Goal: Transaction & Acquisition: Purchase product/service

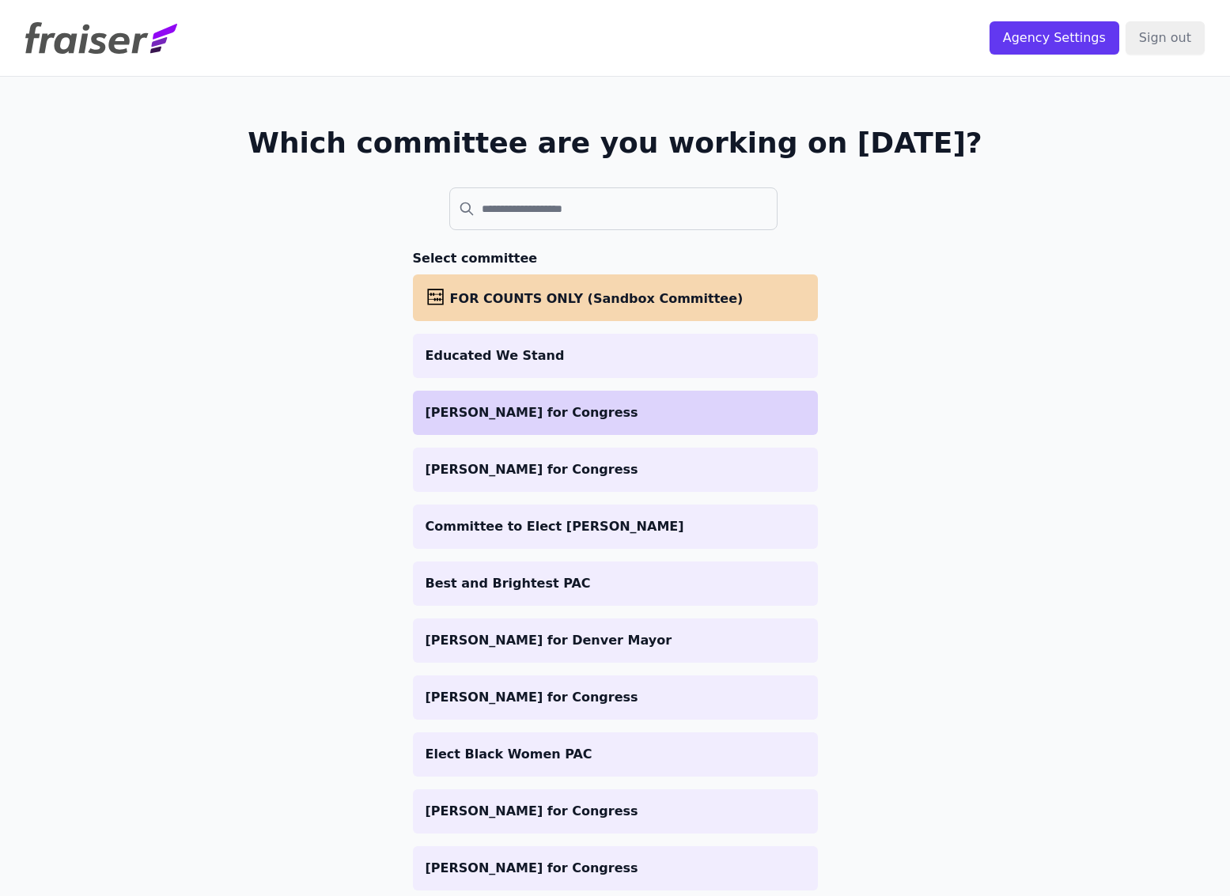
click at [558, 421] on p "[PERSON_NAME] for Congress" at bounding box center [615, 412] width 380 height 19
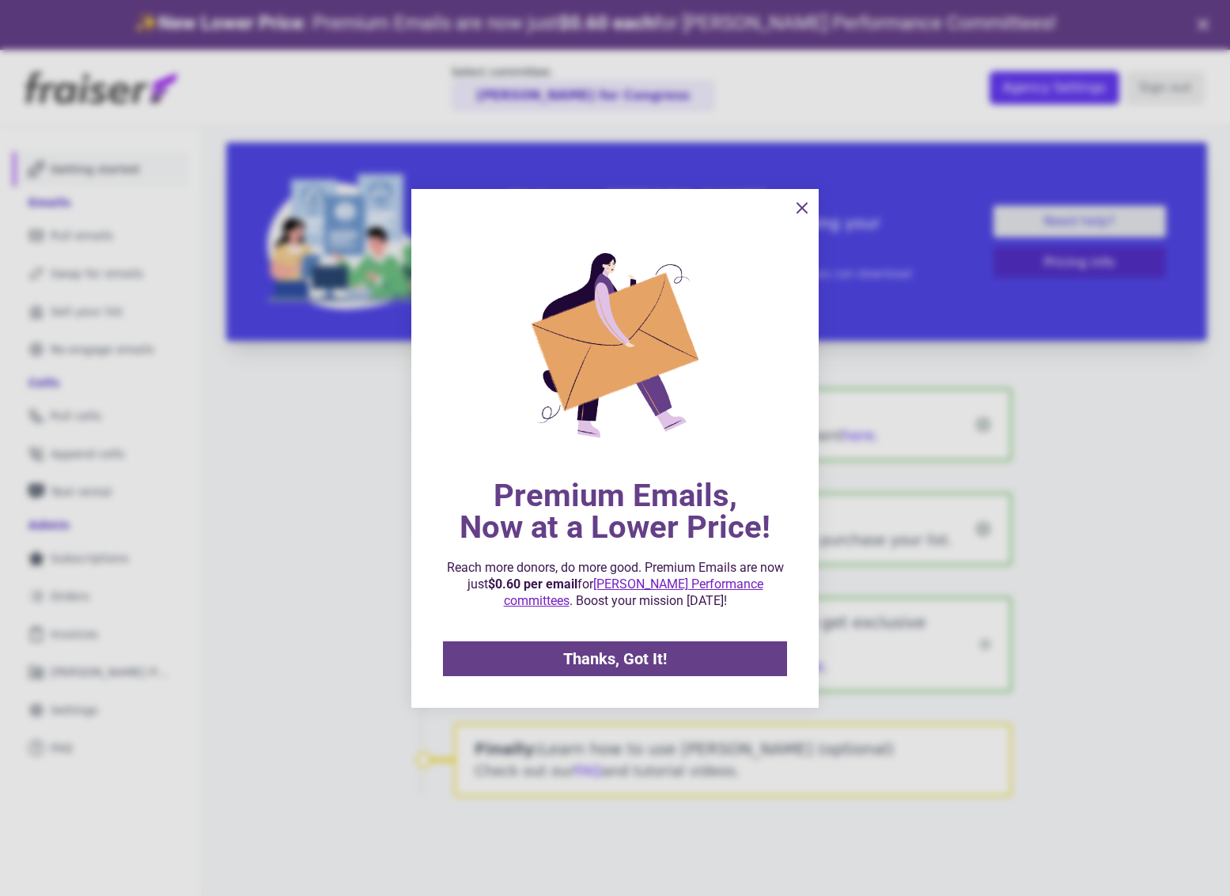
click at [802, 204] on icon "information" at bounding box center [801, 207] width 19 height 19
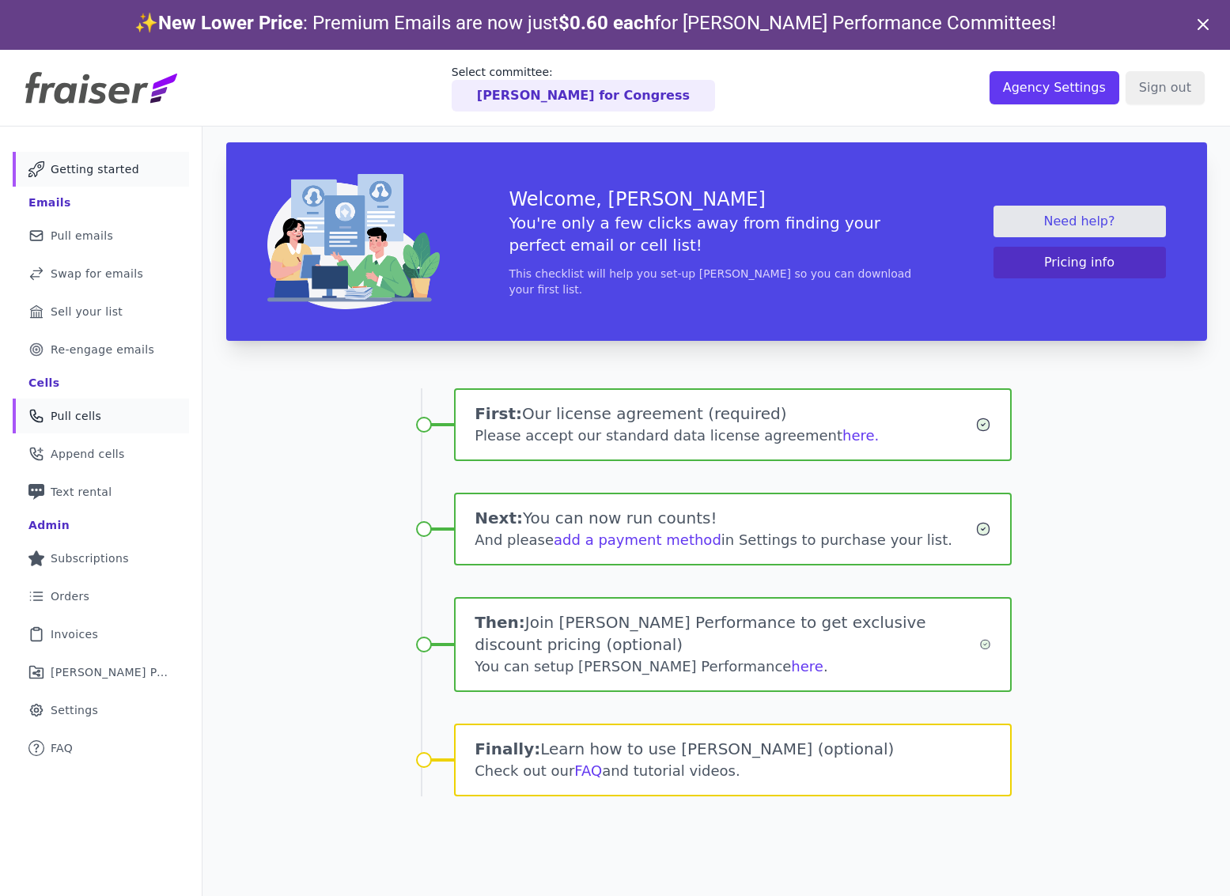
click at [94, 417] on span "Pull cells" at bounding box center [76, 416] width 51 height 16
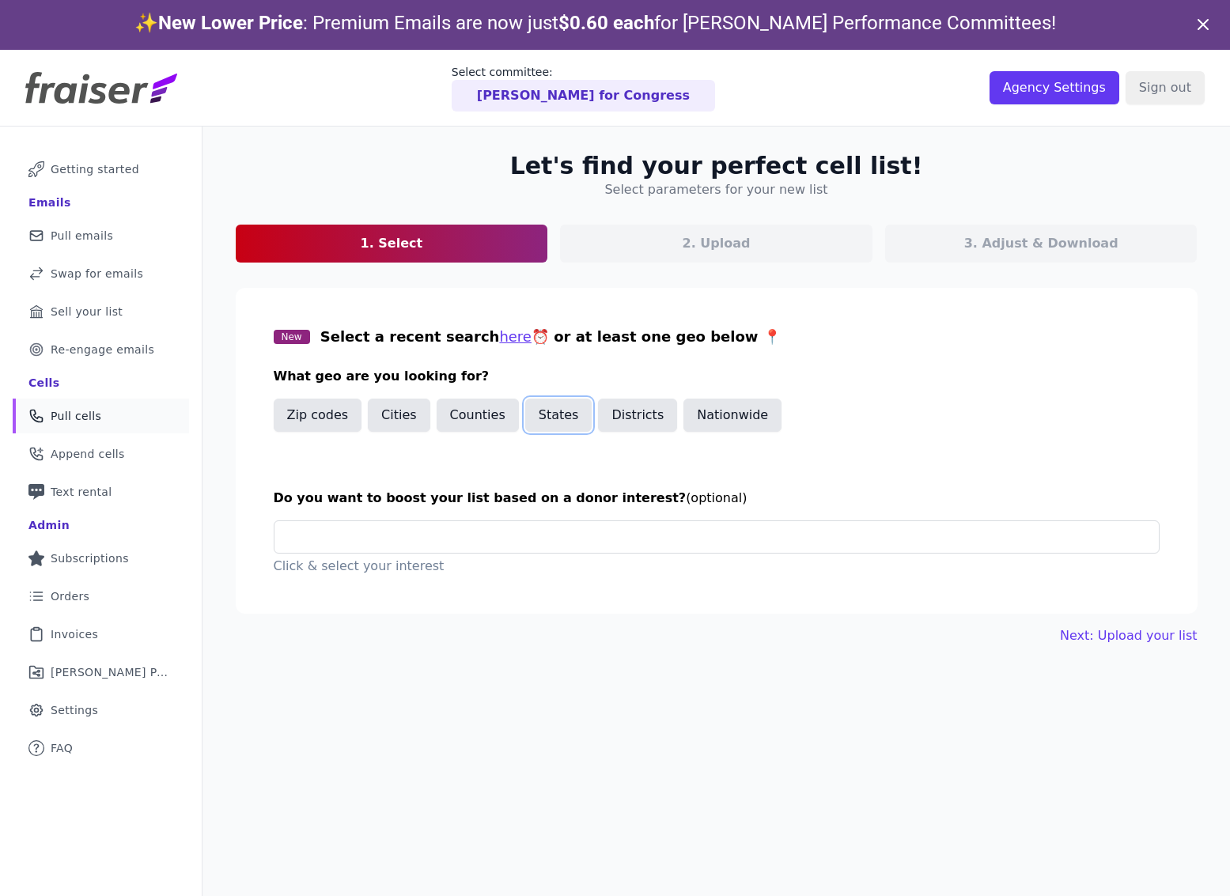
click at [558, 409] on button "States" at bounding box center [558, 415] width 67 height 33
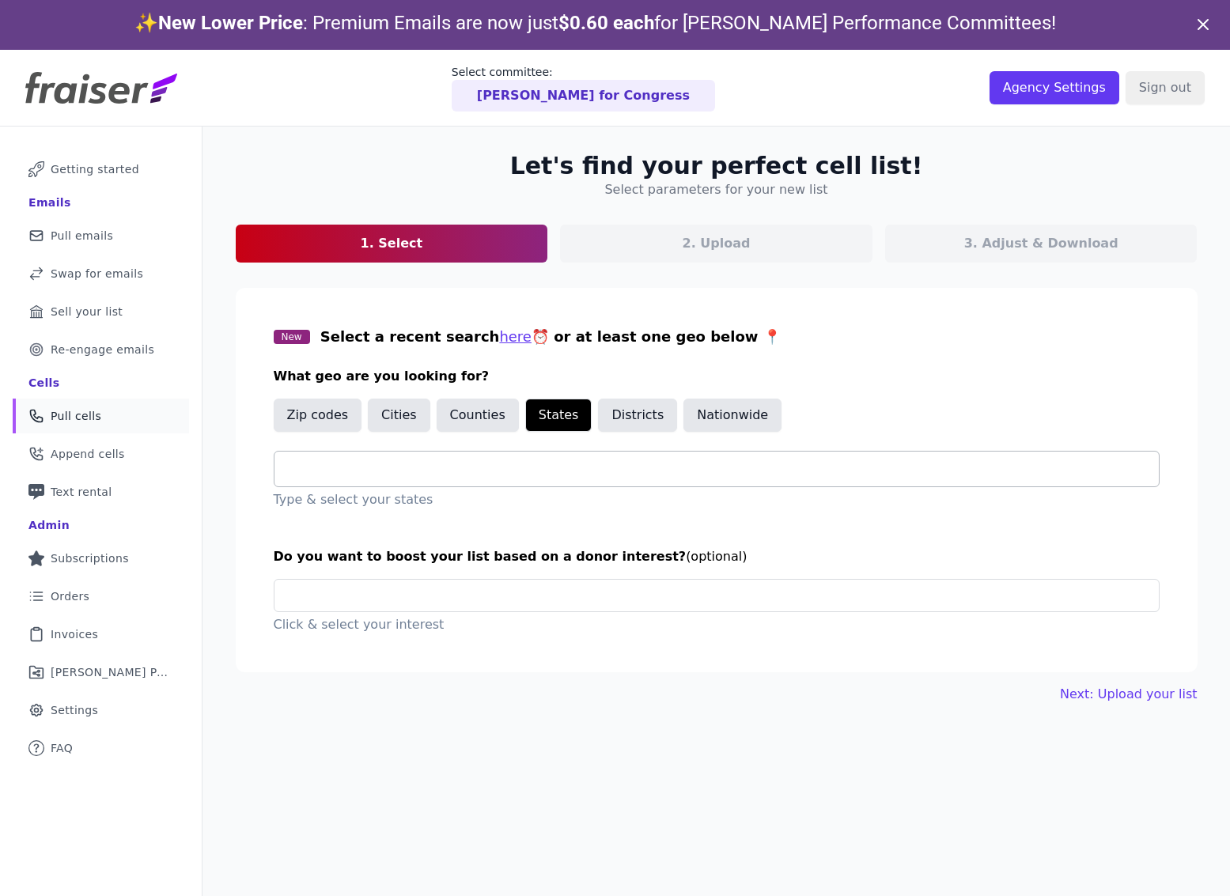
click at [467, 459] on input "text" at bounding box center [722, 468] width 871 height 19
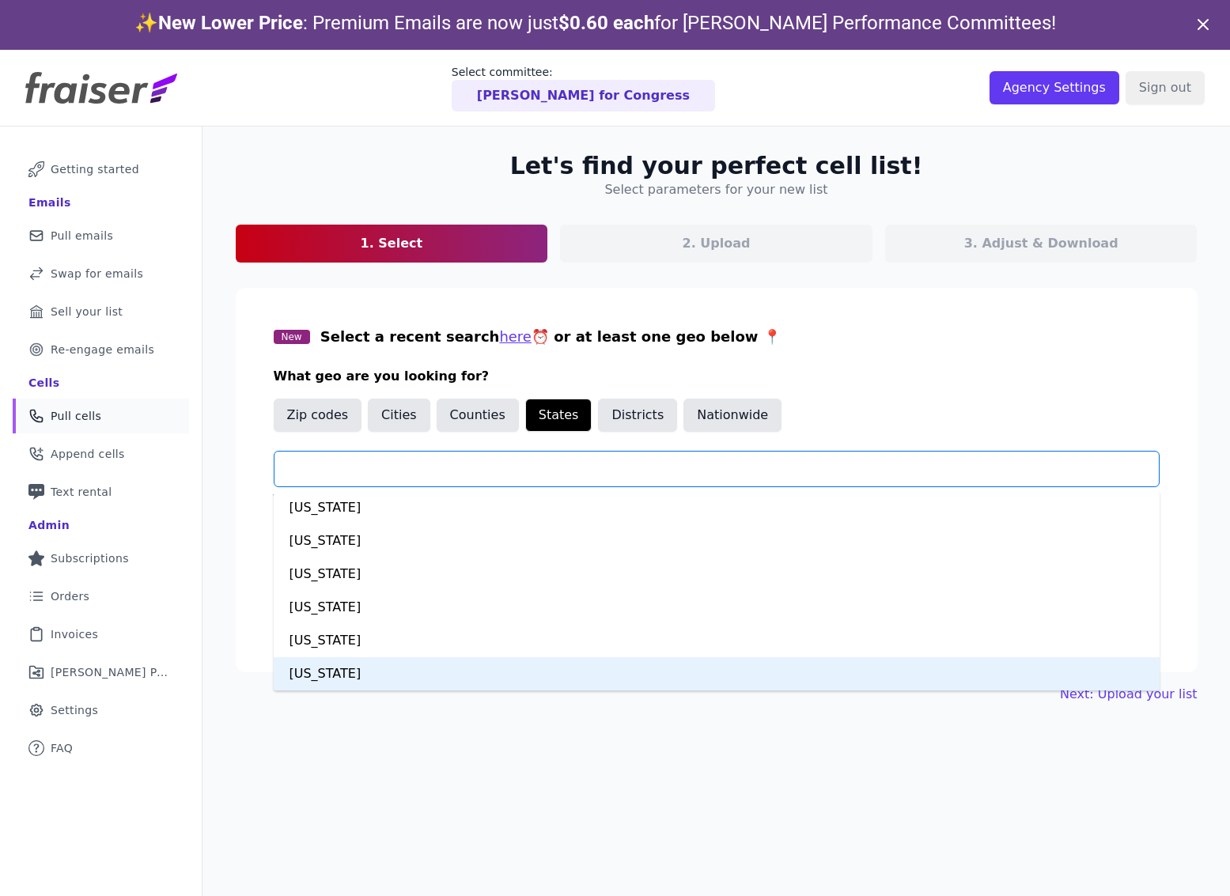
scroll to position [45, 0]
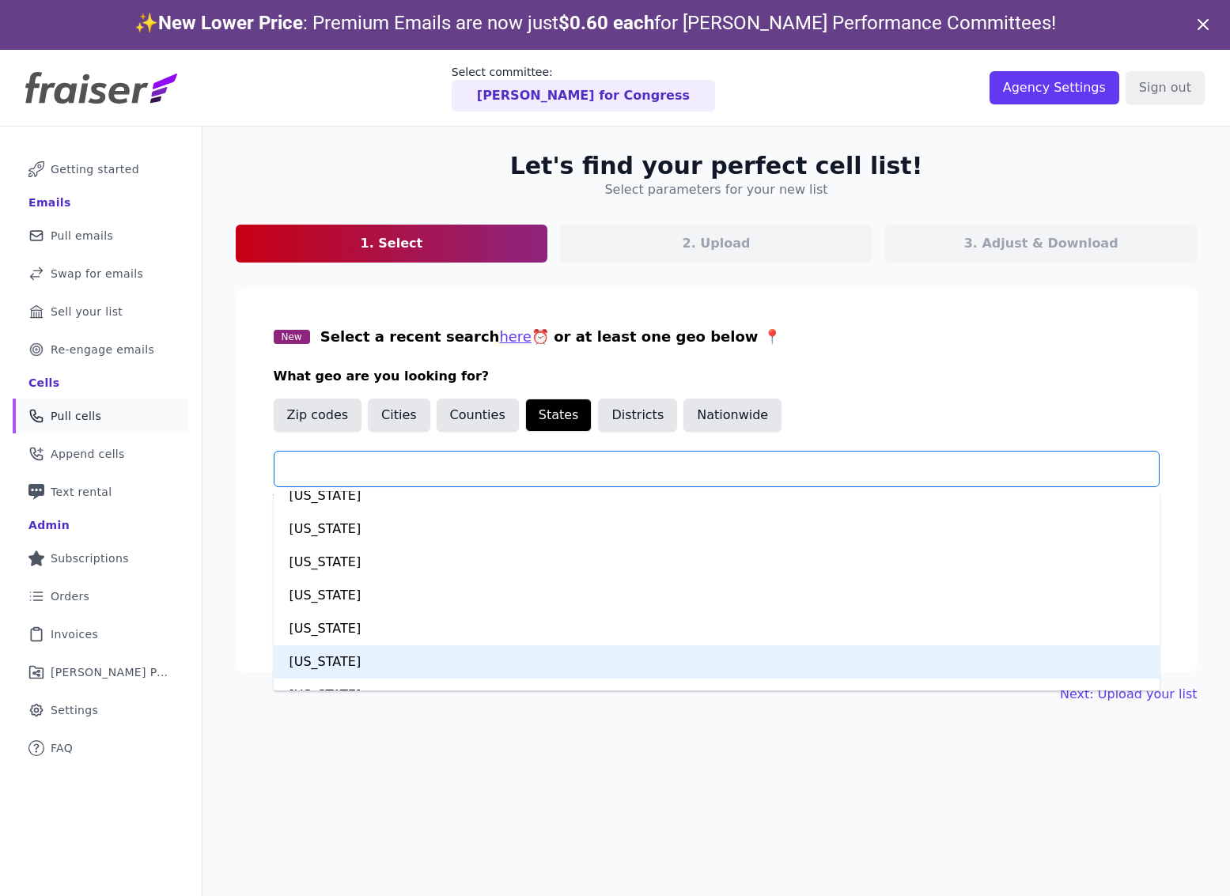
click at [364, 674] on div "Colorado" at bounding box center [717, 661] width 886 height 33
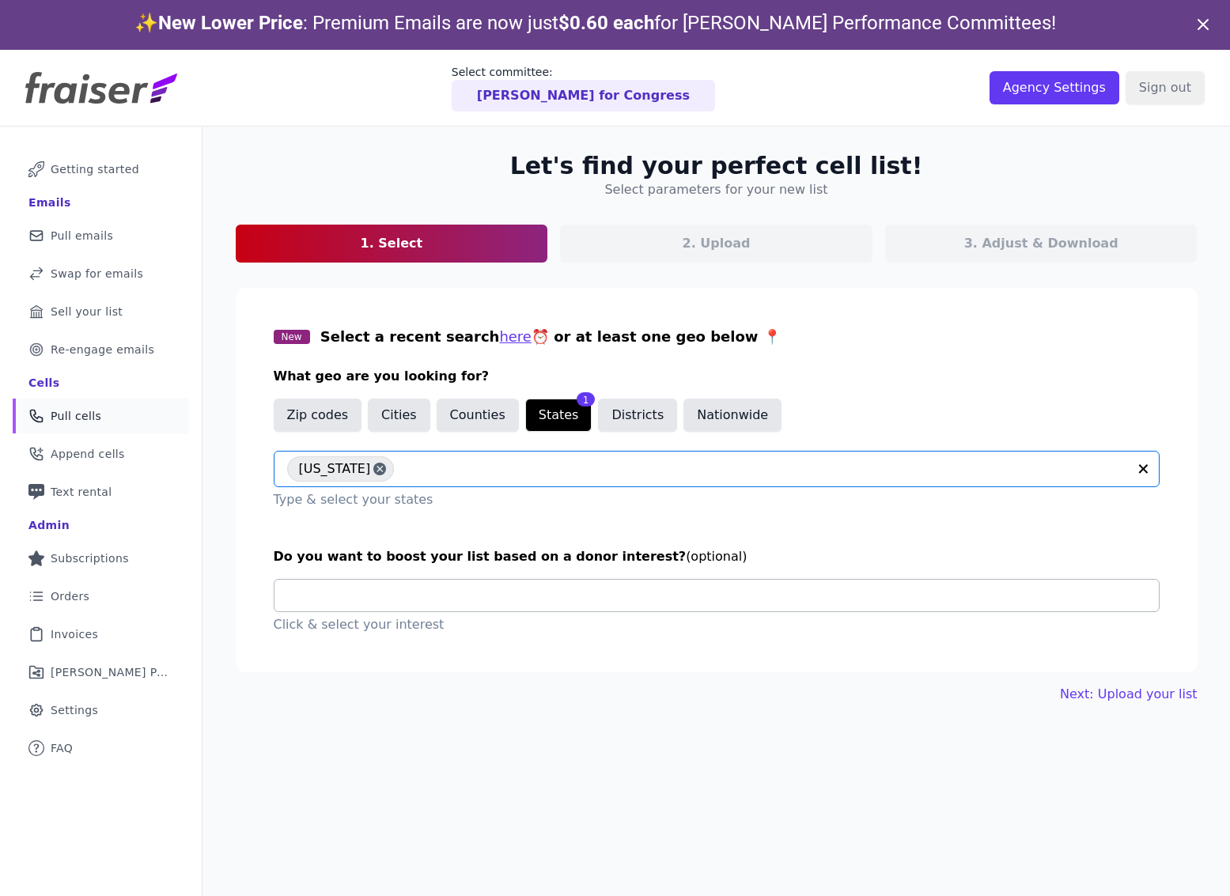
click at [425, 596] on input "text" at bounding box center [722, 596] width 871 height 32
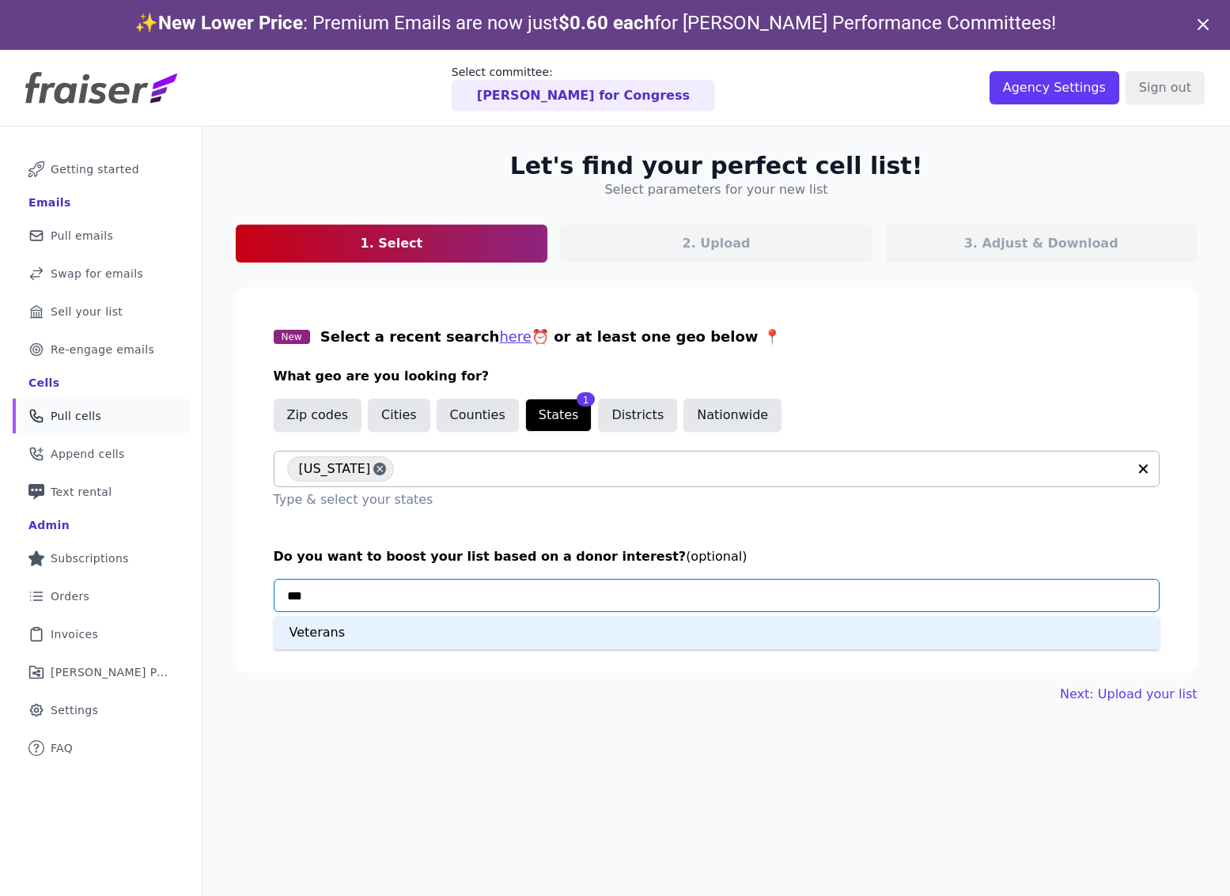
type input "****"
click at [416, 632] on div "Veterans" at bounding box center [717, 632] width 886 height 33
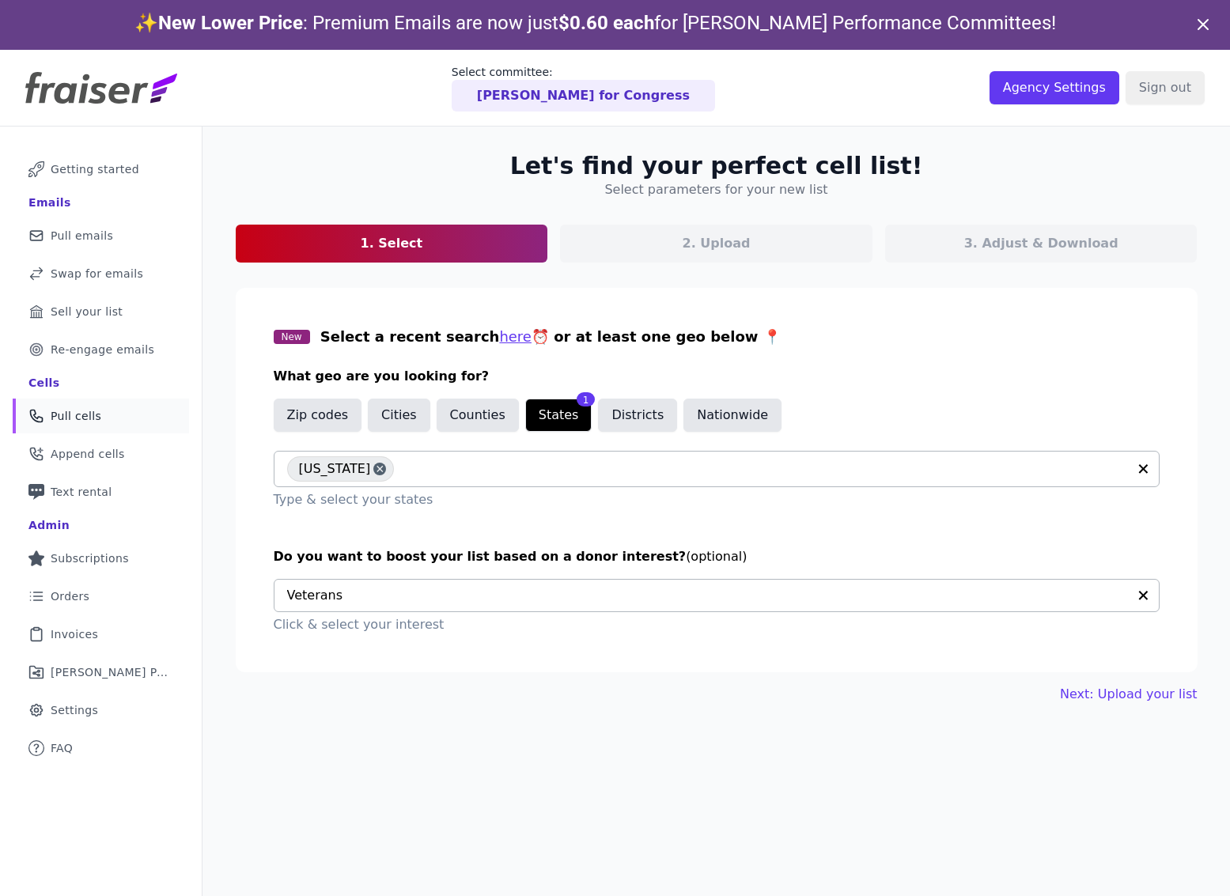
click at [459, 592] on input "text" at bounding box center [707, 596] width 840 height 32
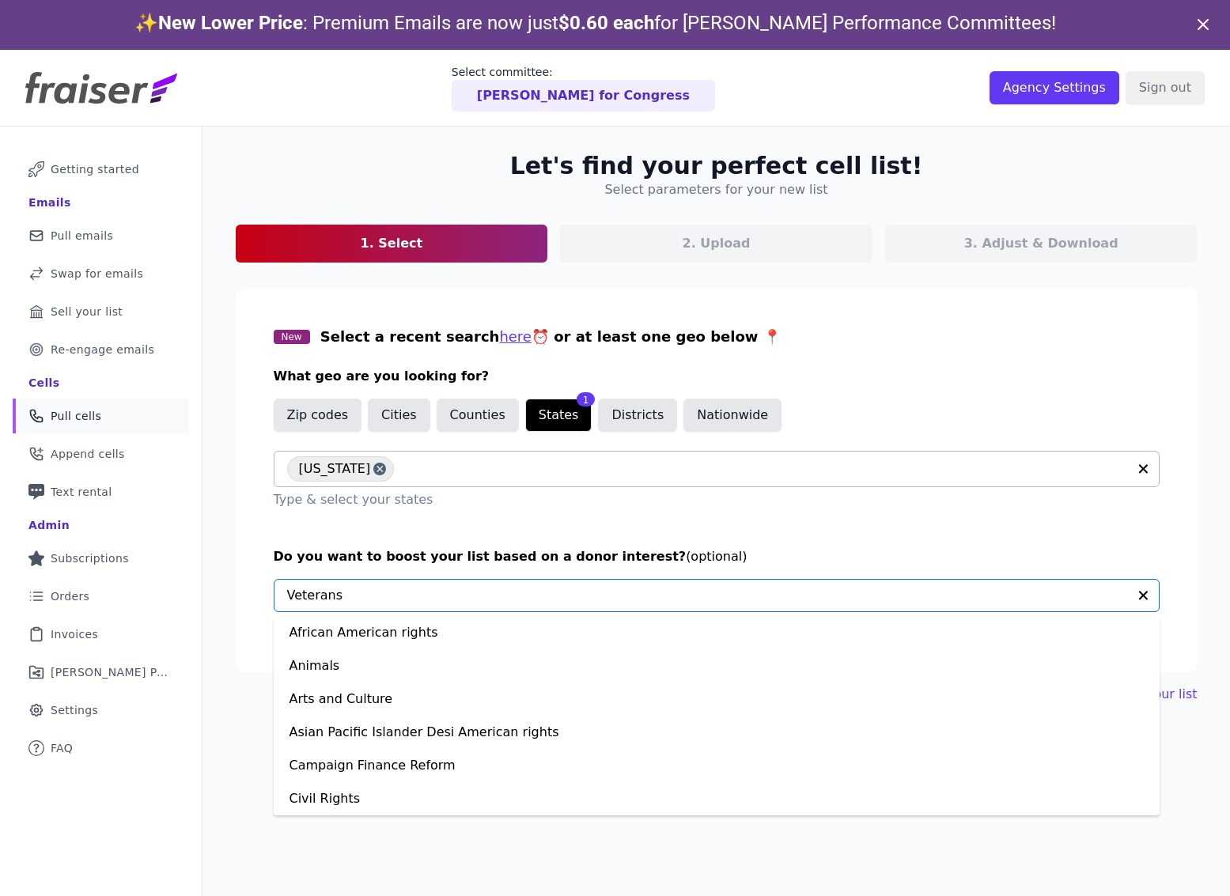
scroll to position [1029, 0]
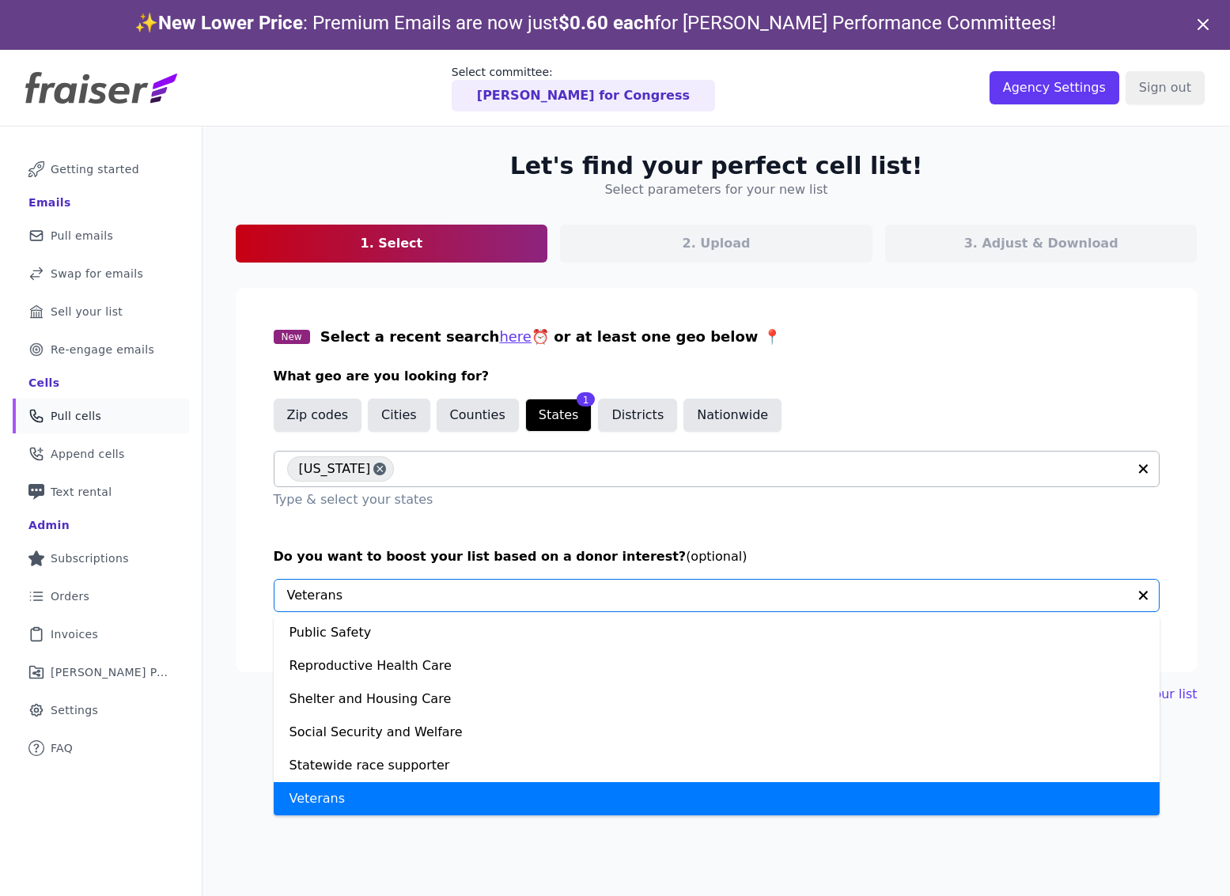
click at [364, 793] on div "Veterans" at bounding box center [717, 798] width 886 height 33
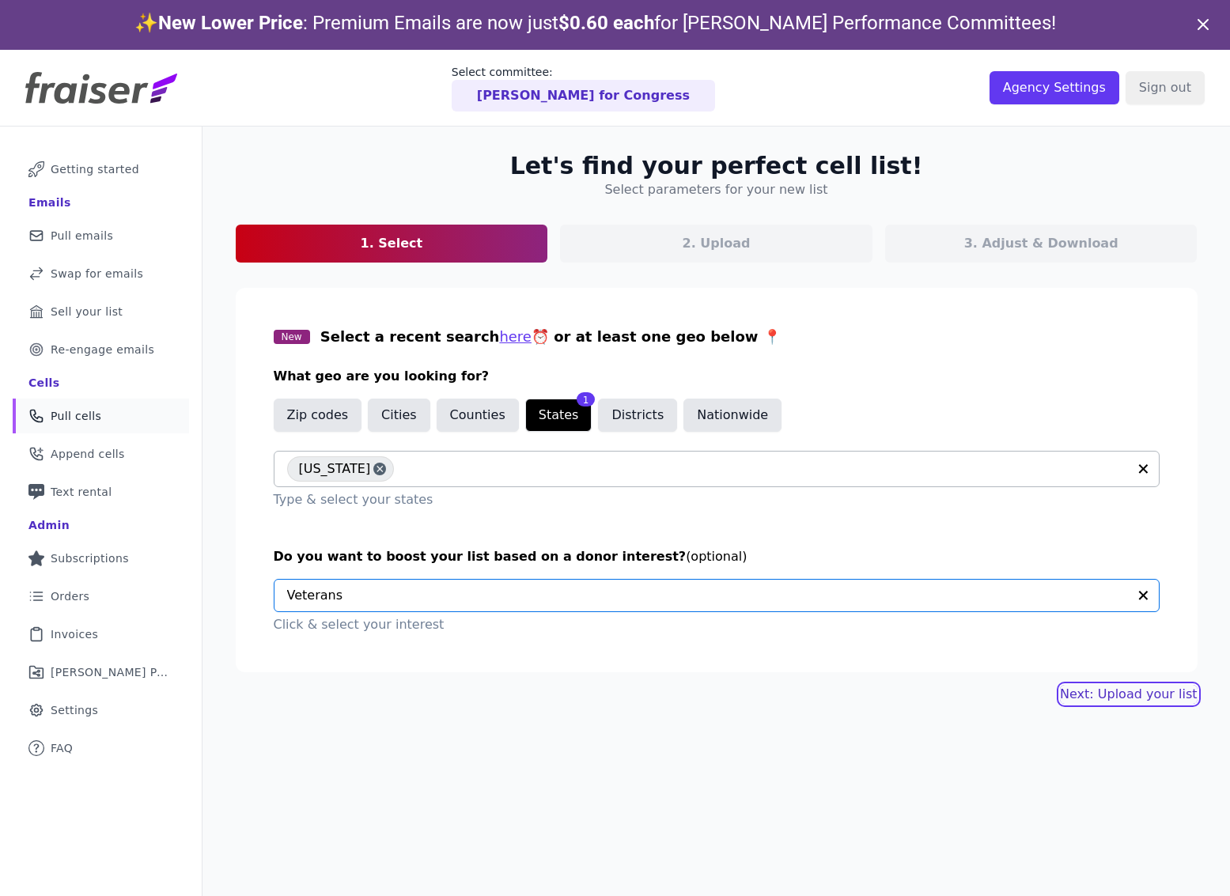
click at [1135, 701] on link "Next: Upload your list" at bounding box center [1128, 694] width 137 height 19
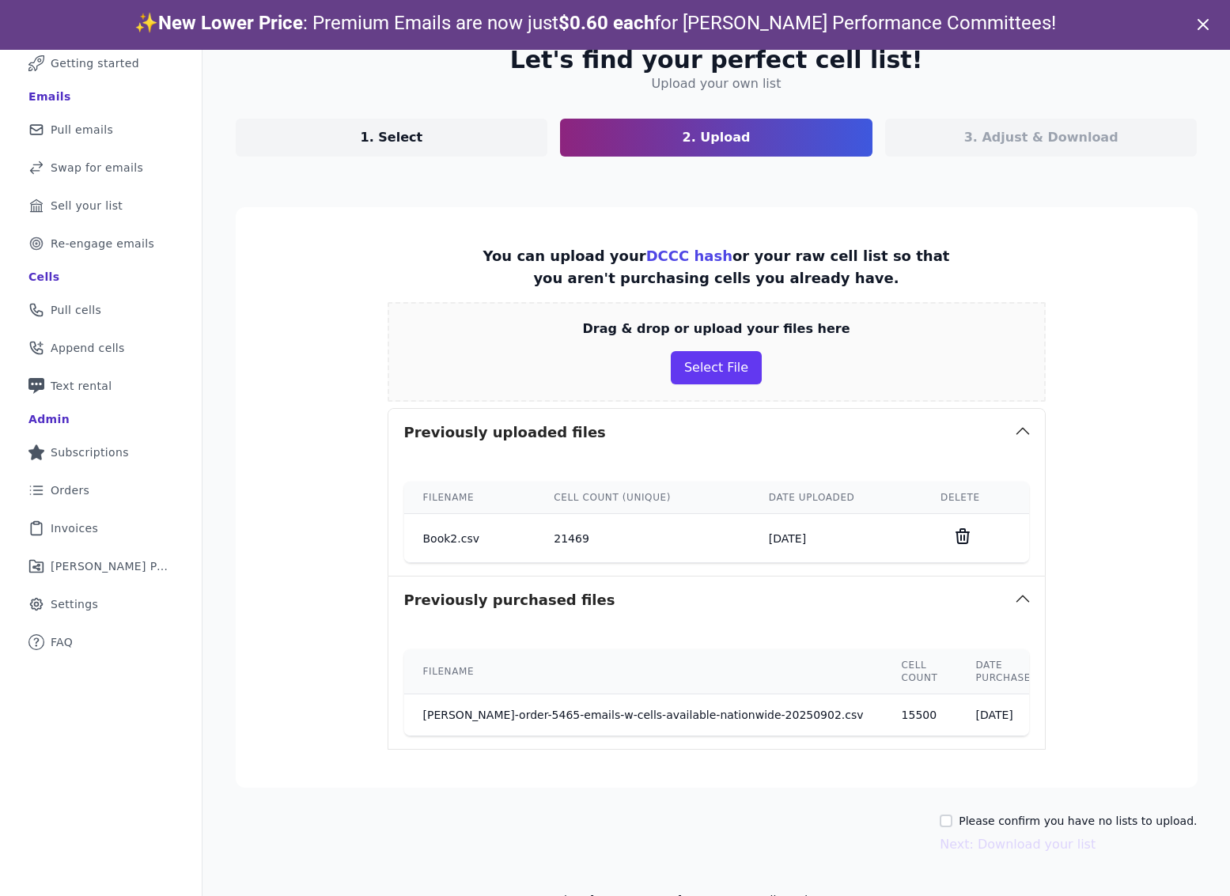
scroll to position [15, 0]
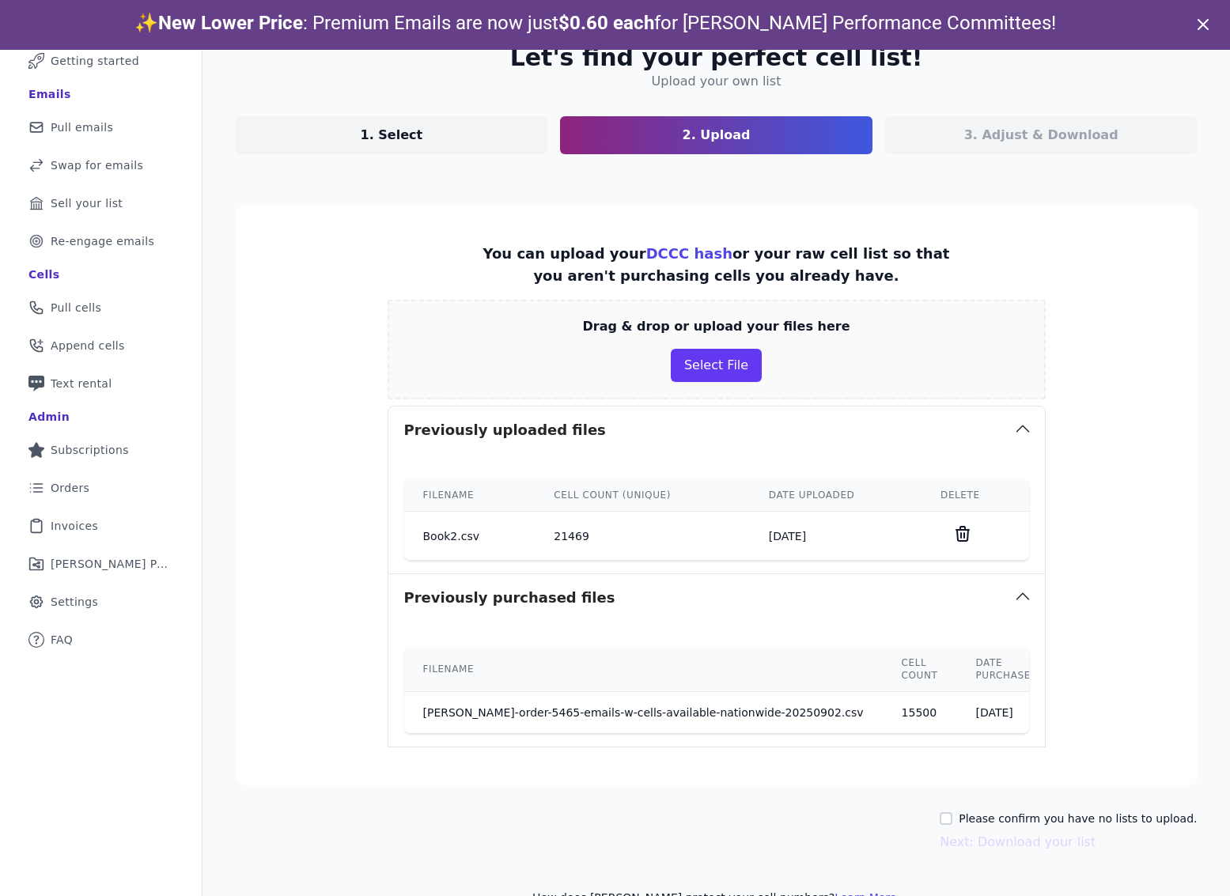
click at [958, 811] on div "Please confirm you have no lists to upload." at bounding box center [1067, 818] width 257 height 16
click at [952, 819] on input "Please confirm you have no lists to upload." at bounding box center [945, 818] width 13 height 13
checkbox input "true"
click at [1004, 841] on button "Next: Download your list" at bounding box center [1017, 842] width 156 height 19
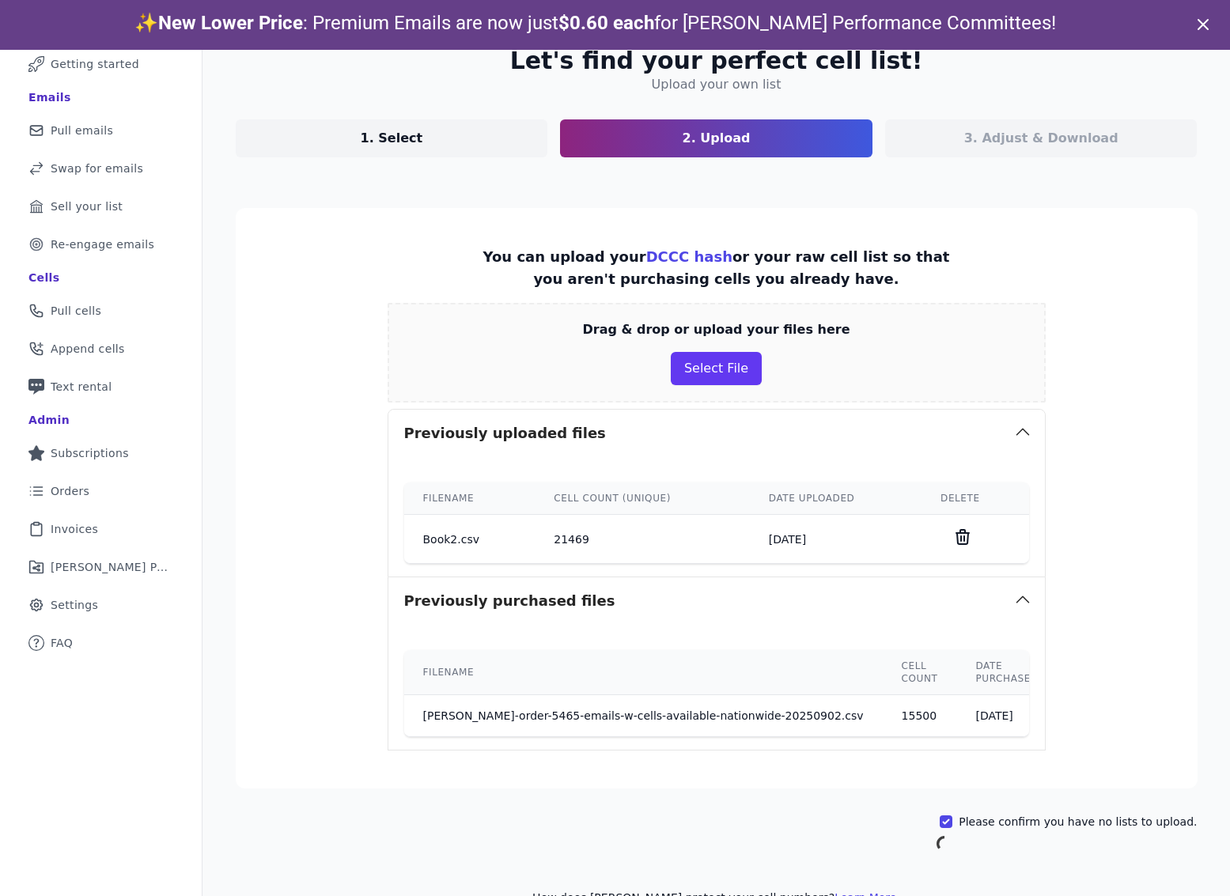
scroll to position [77, 0]
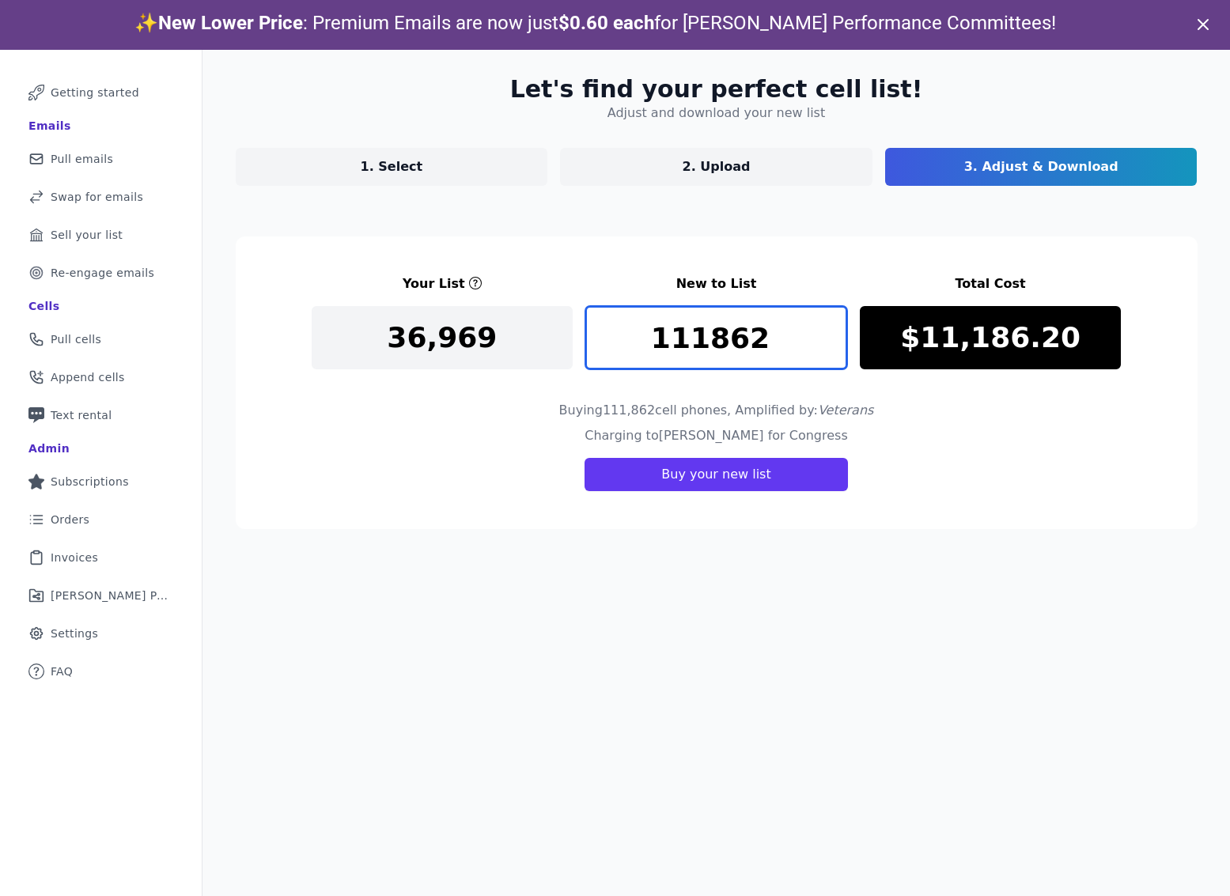
drag, startPoint x: 759, startPoint y: 338, endPoint x: 616, endPoint y: 338, distance: 143.1
click at [616, 338] on input "111862" at bounding box center [716, 337] width 262 height 63
type input "10000"
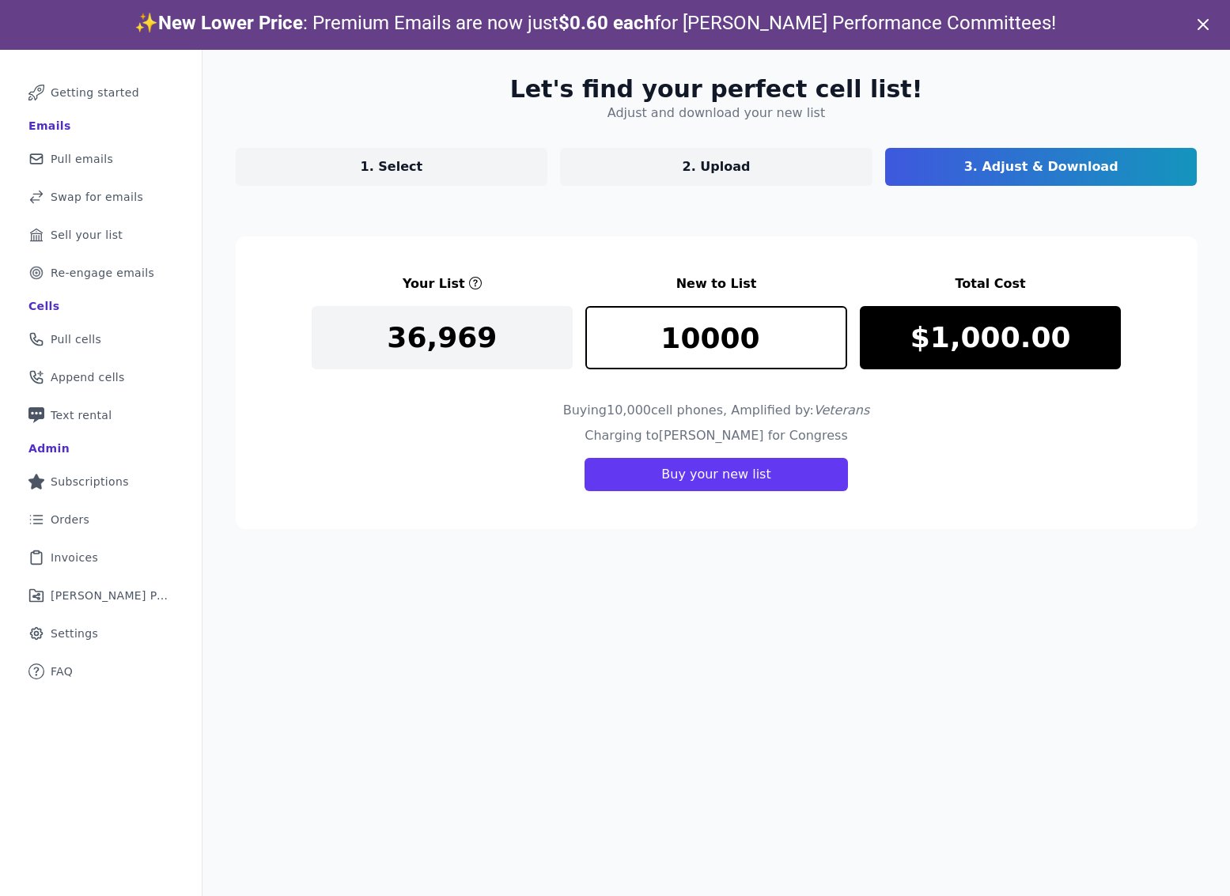
click at [415, 172] on p "1. Select" at bounding box center [392, 166] width 62 height 19
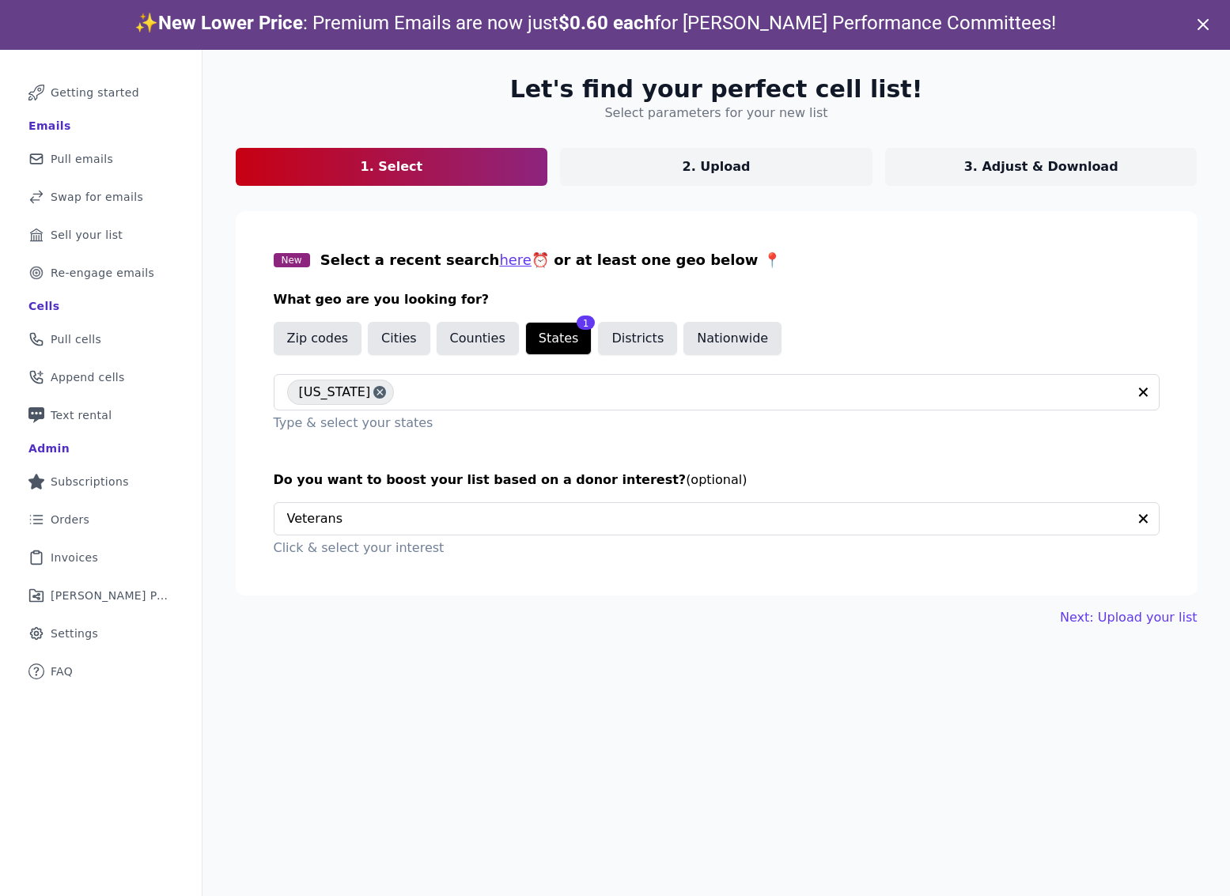
click at [728, 167] on p "2. Upload" at bounding box center [716, 166] width 68 height 19
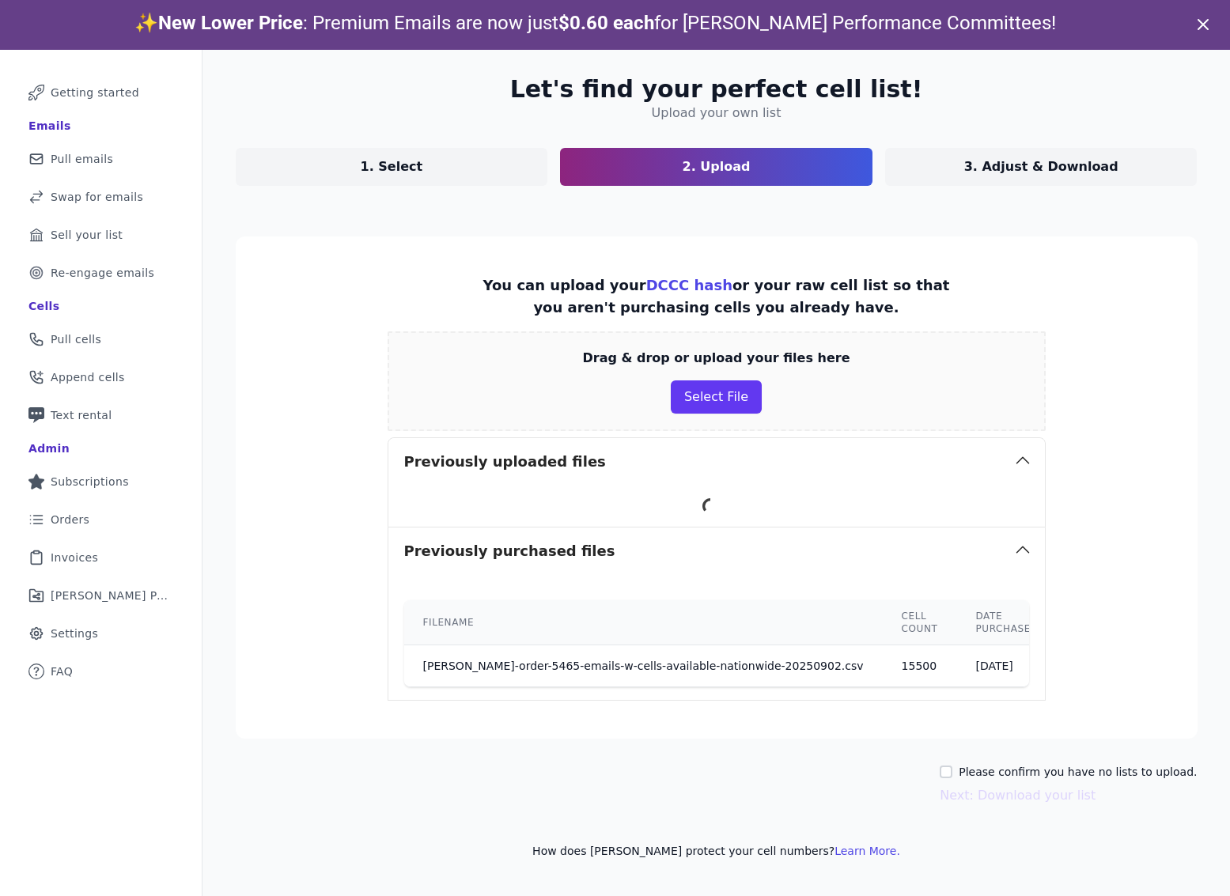
click at [980, 170] on p "3. Adjust & Download" at bounding box center [1041, 166] width 154 height 19
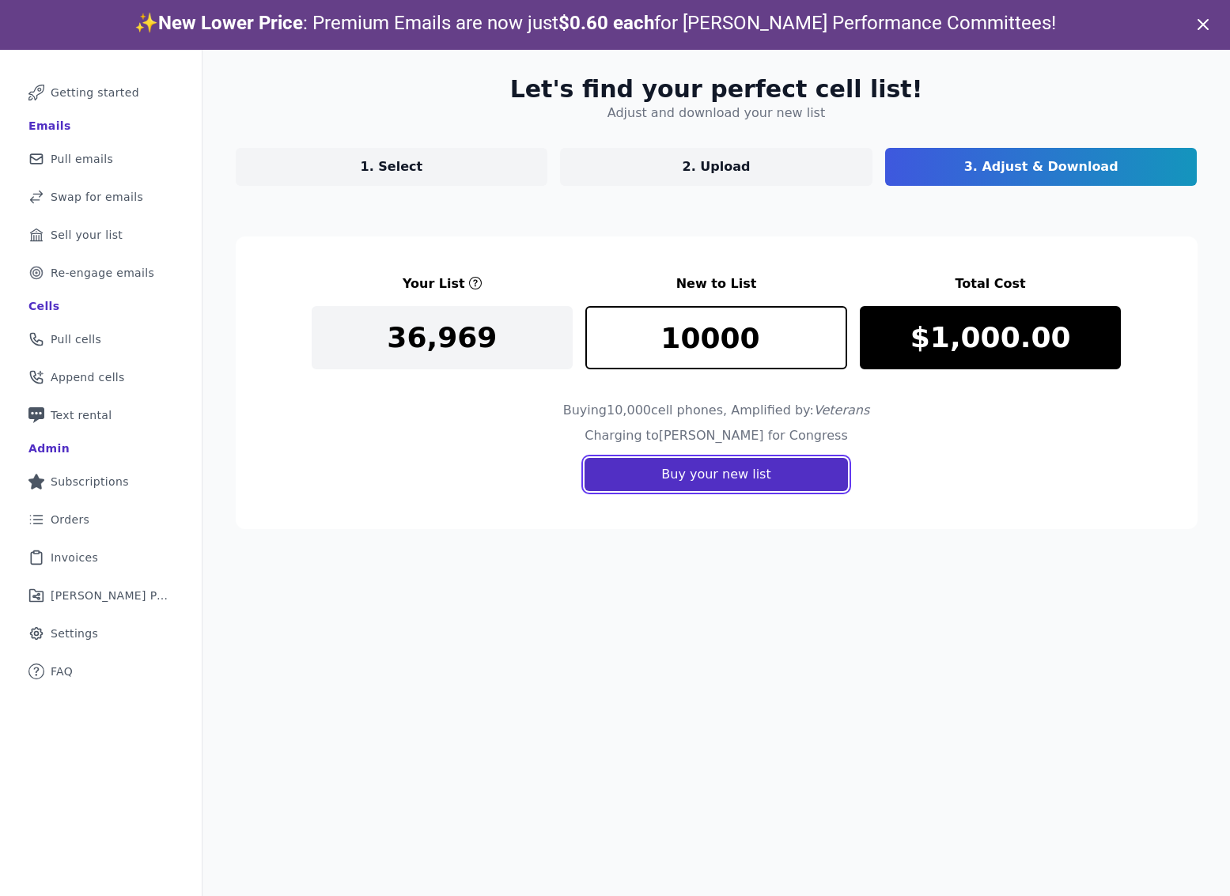
click at [690, 479] on button "Buy your new list" at bounding box center [715, 474] width 263 height 33
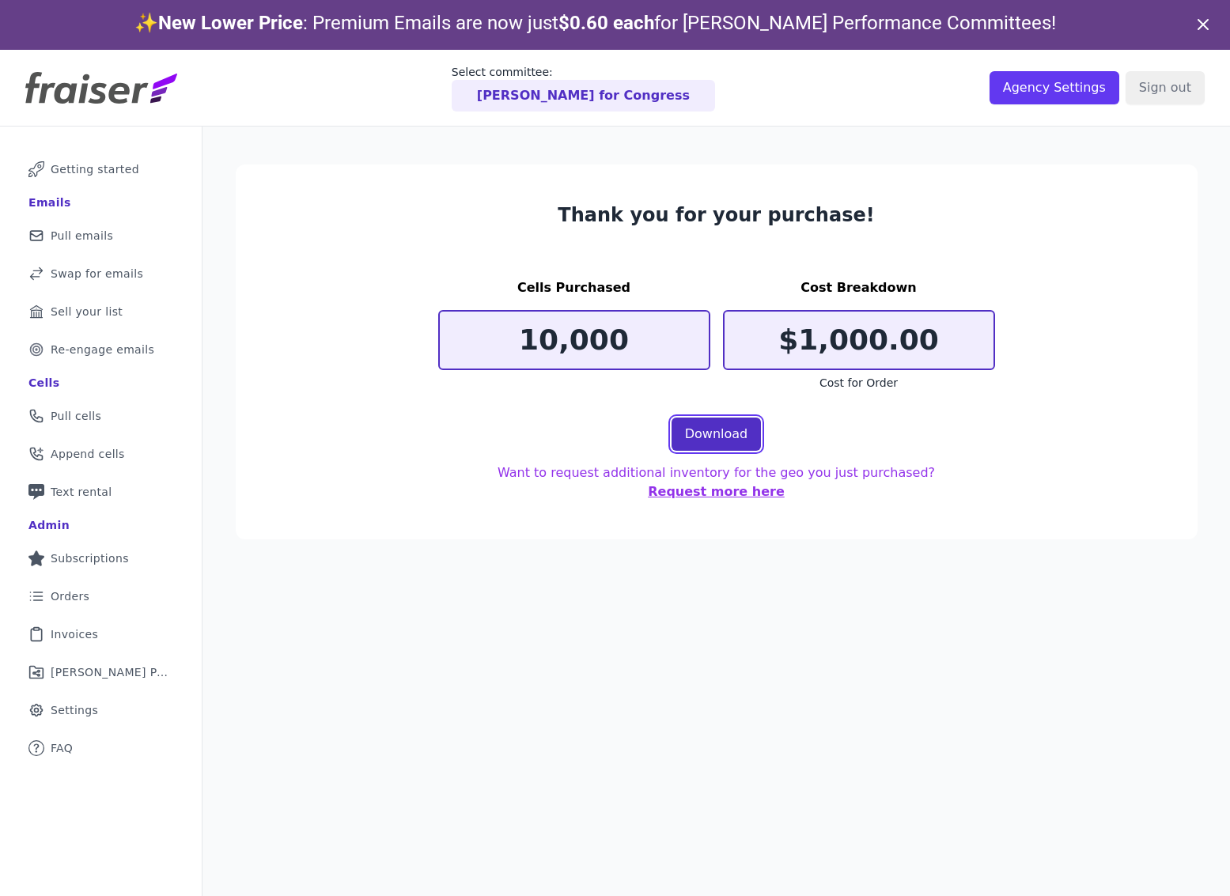
click at [712, 444] on link "Download" at bounding box center [716, 433] width 90 height 33
click at [76, 417] on span "Pull cells" at bounding box center [76, 416] width 51 height 16
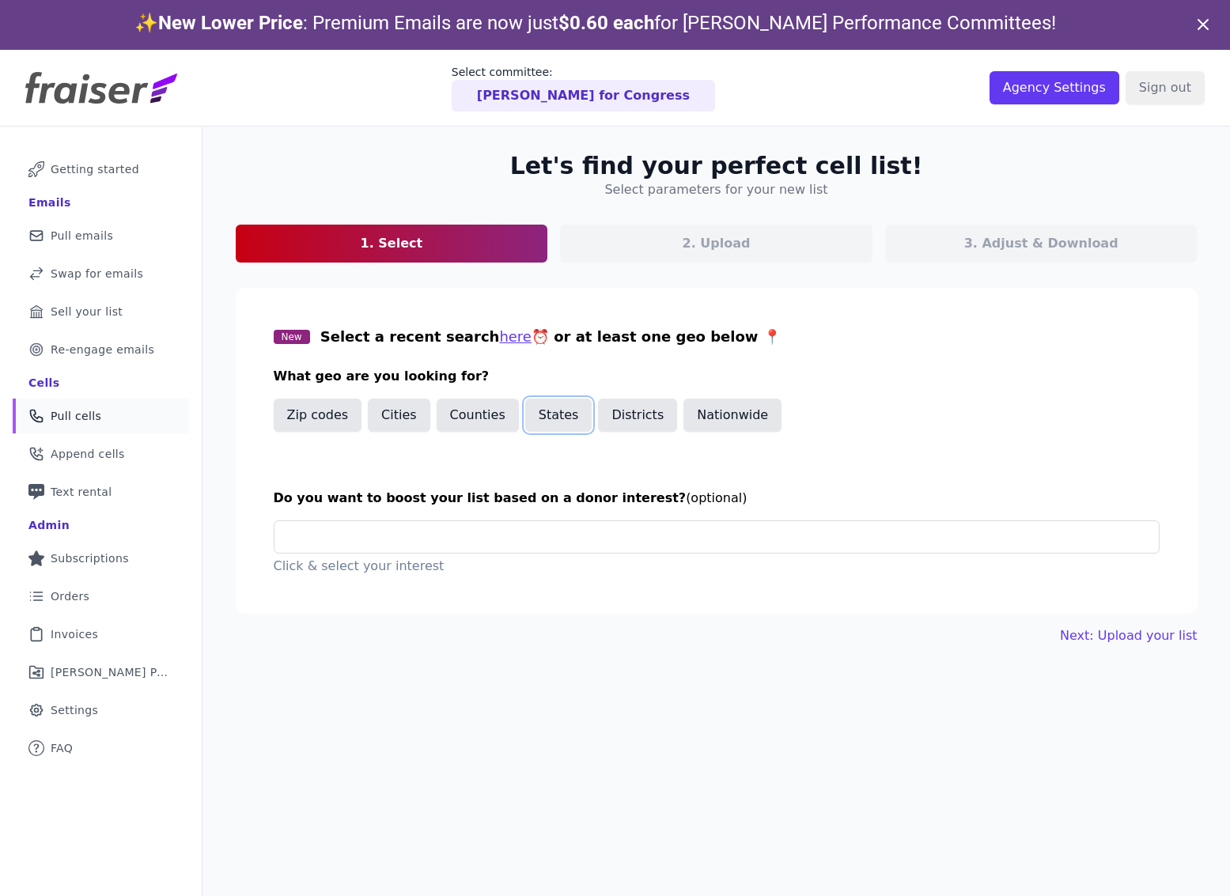
click at [557, 421] on button "States" at bounding box center [558, 415] width 67 height 33
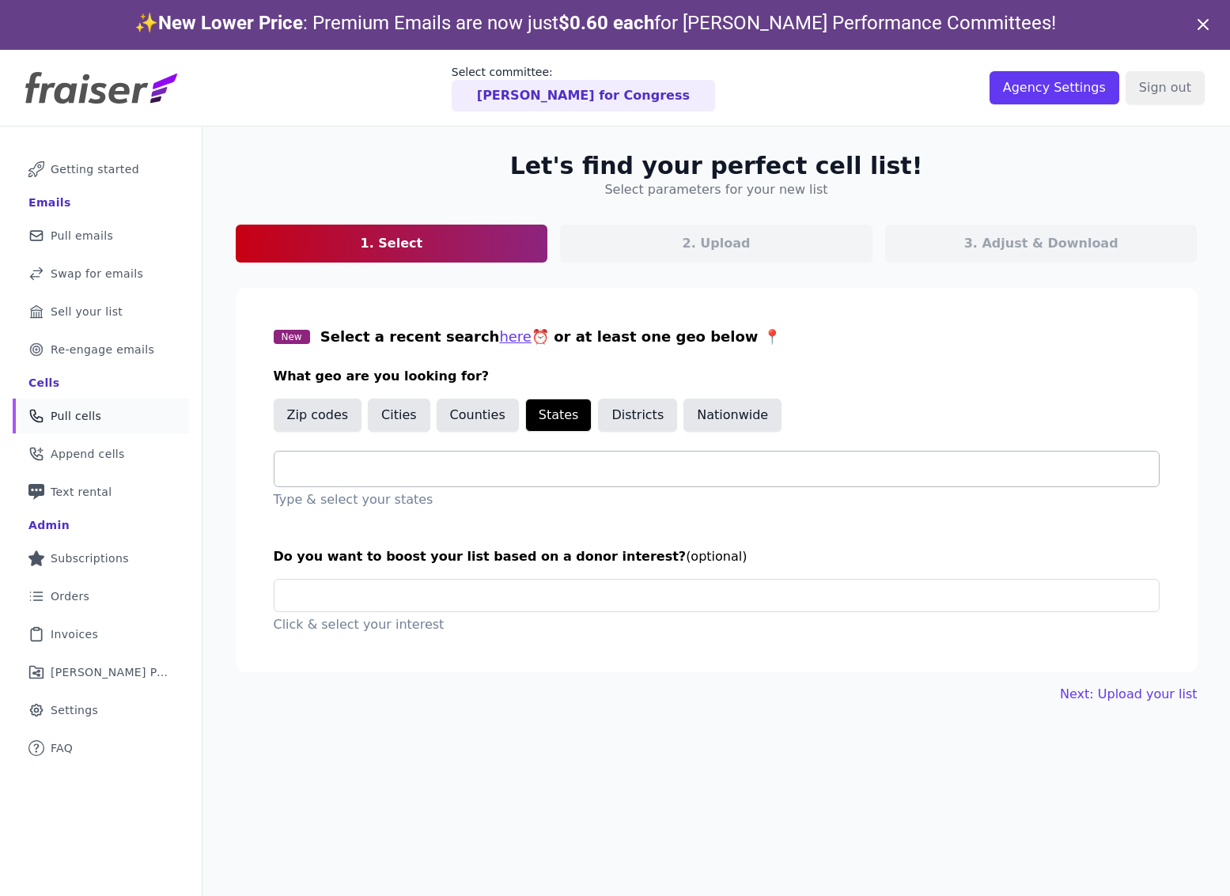
click at [444, 473] on input "text" at bounding box center [722, 468] width 871 height 19
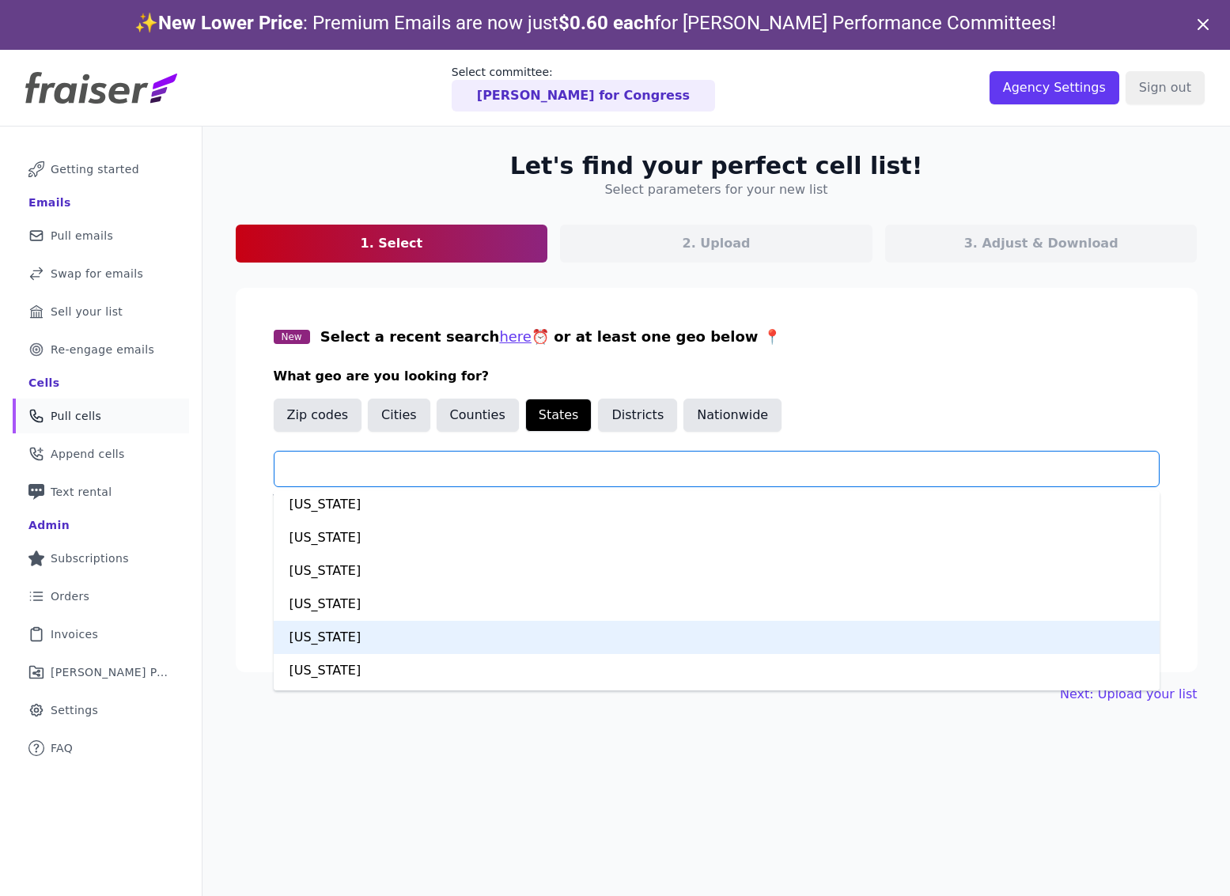
scroll to position [43, 0]
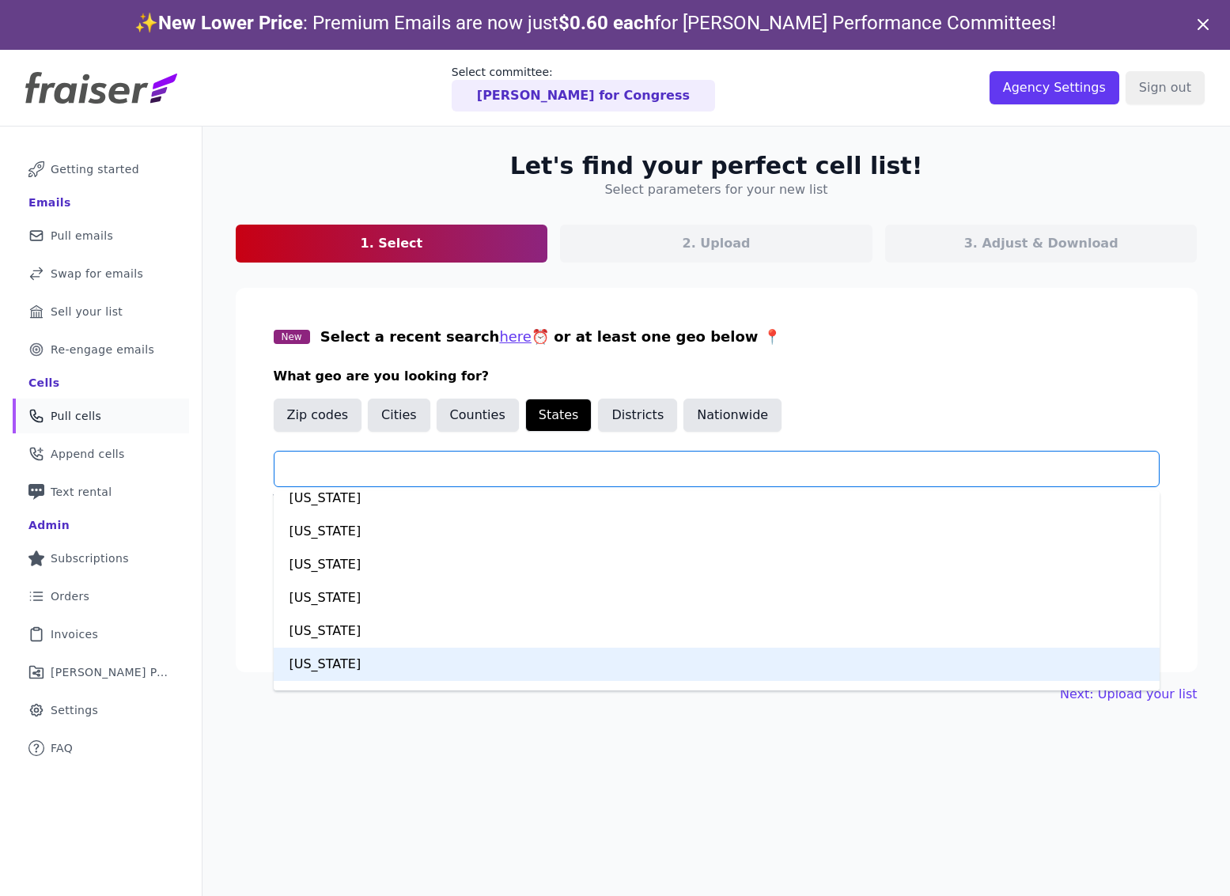
click at [395, 672] on div "[US_STATE]" at bounding box center [717, 664] width 886 height 33
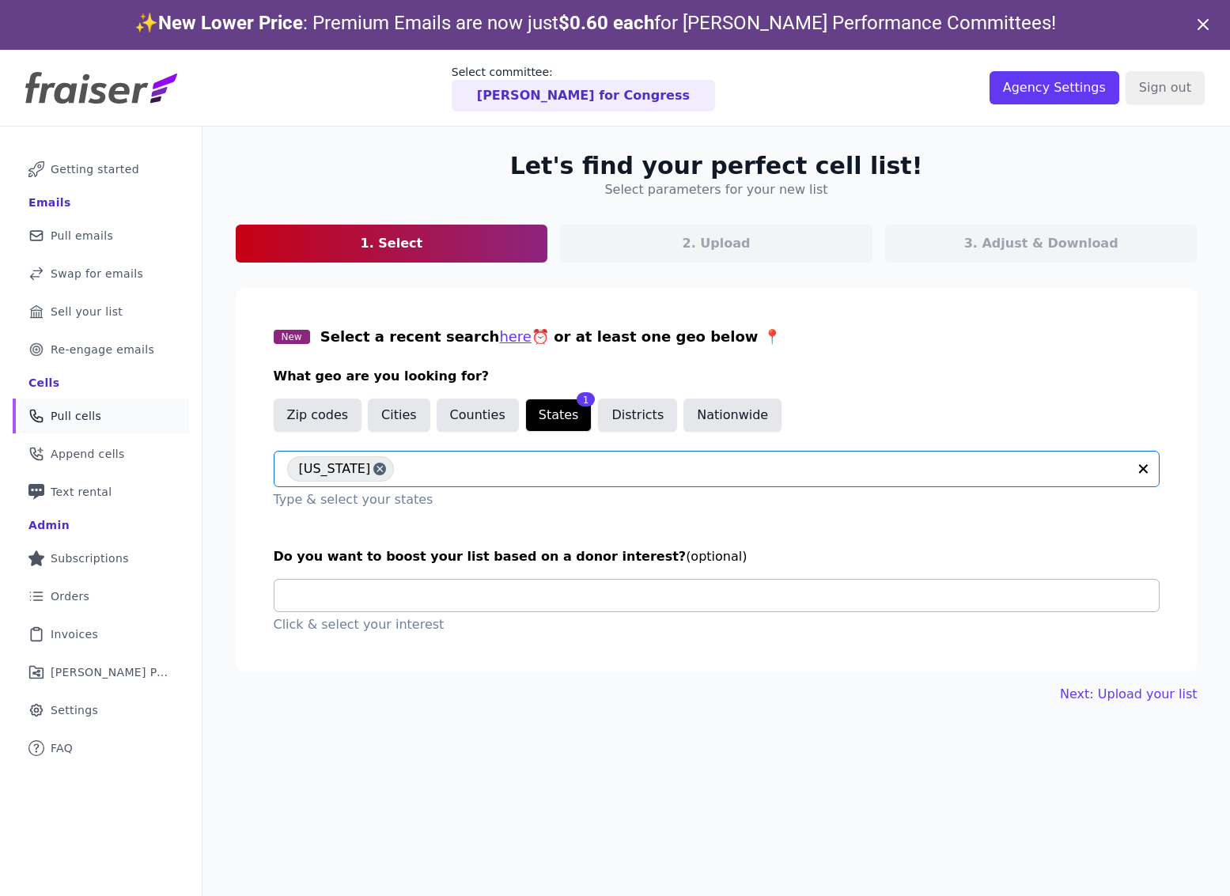
click at [382, 597] on input "text" at bounding box center [722, 596] width 871 height 32
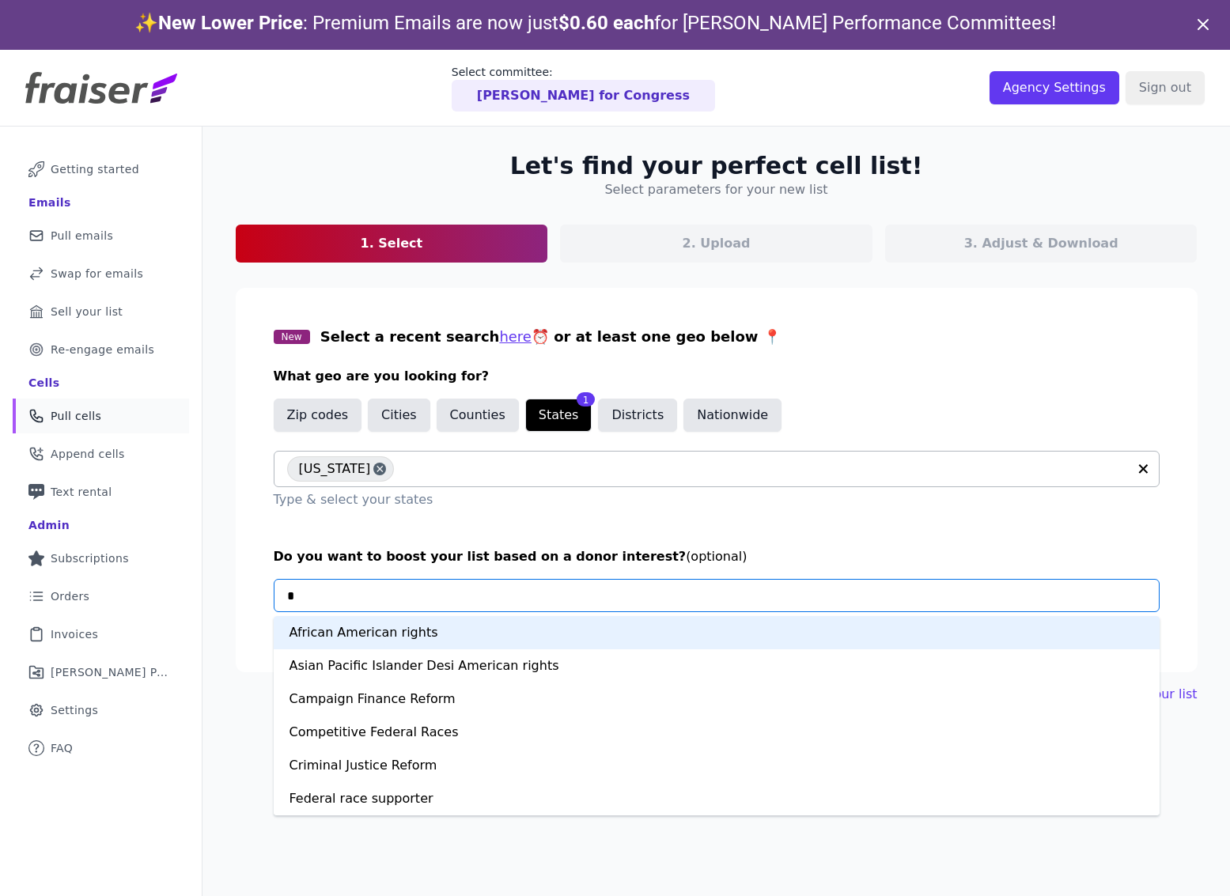
type input "**"
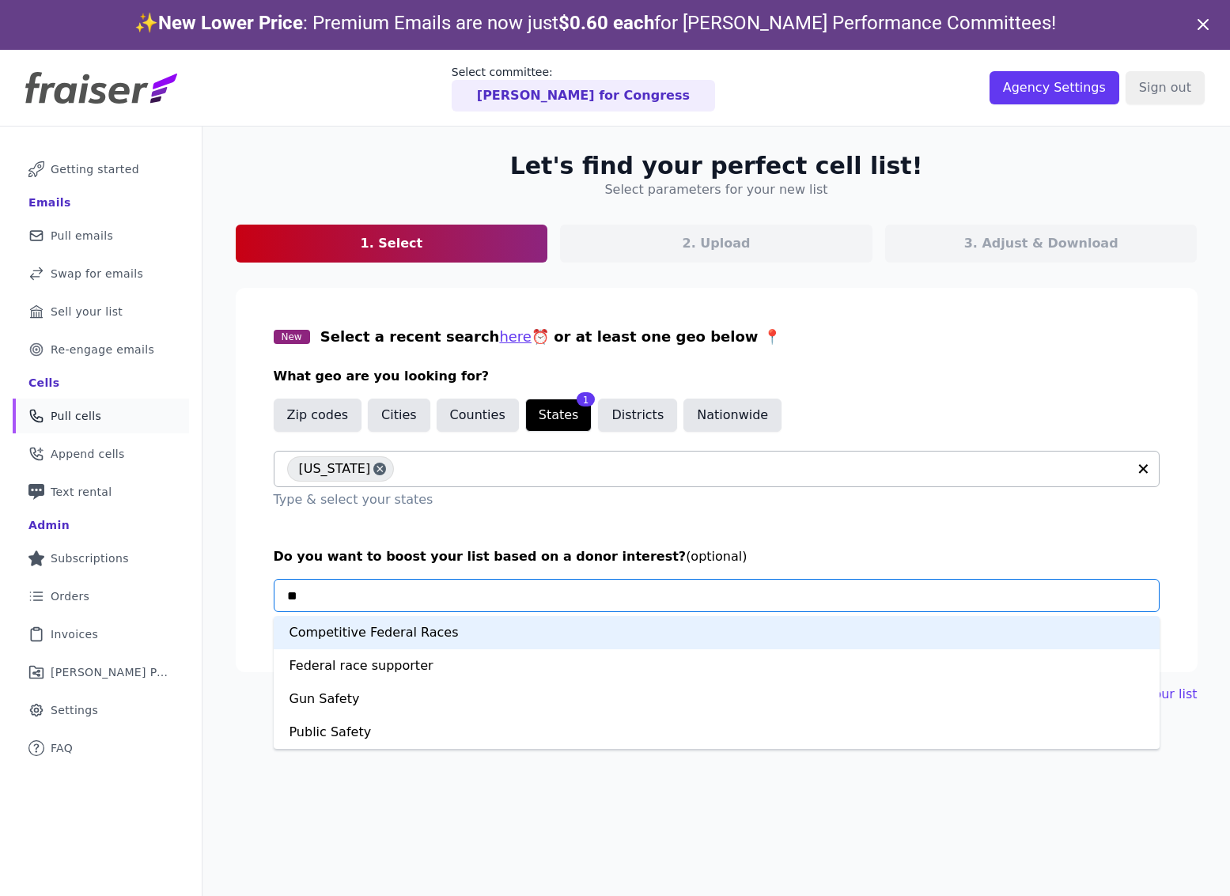
click at [402, 633] on div "Competitive Federal Races" at bounding box center [717, 632] width 886 height 33
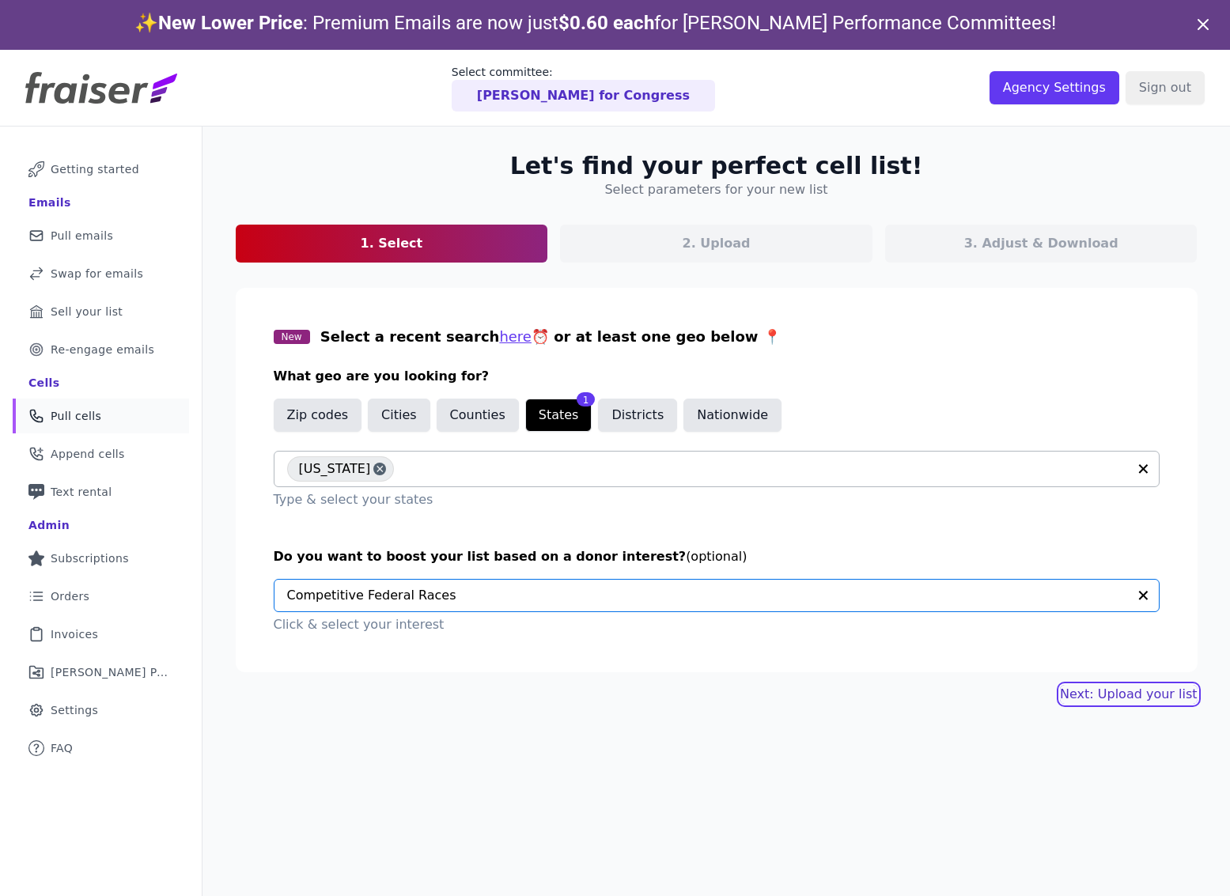
click at [1121, 693] on link "Next: Upload your list" at bounding box center [1128, 694] width 137 height 19
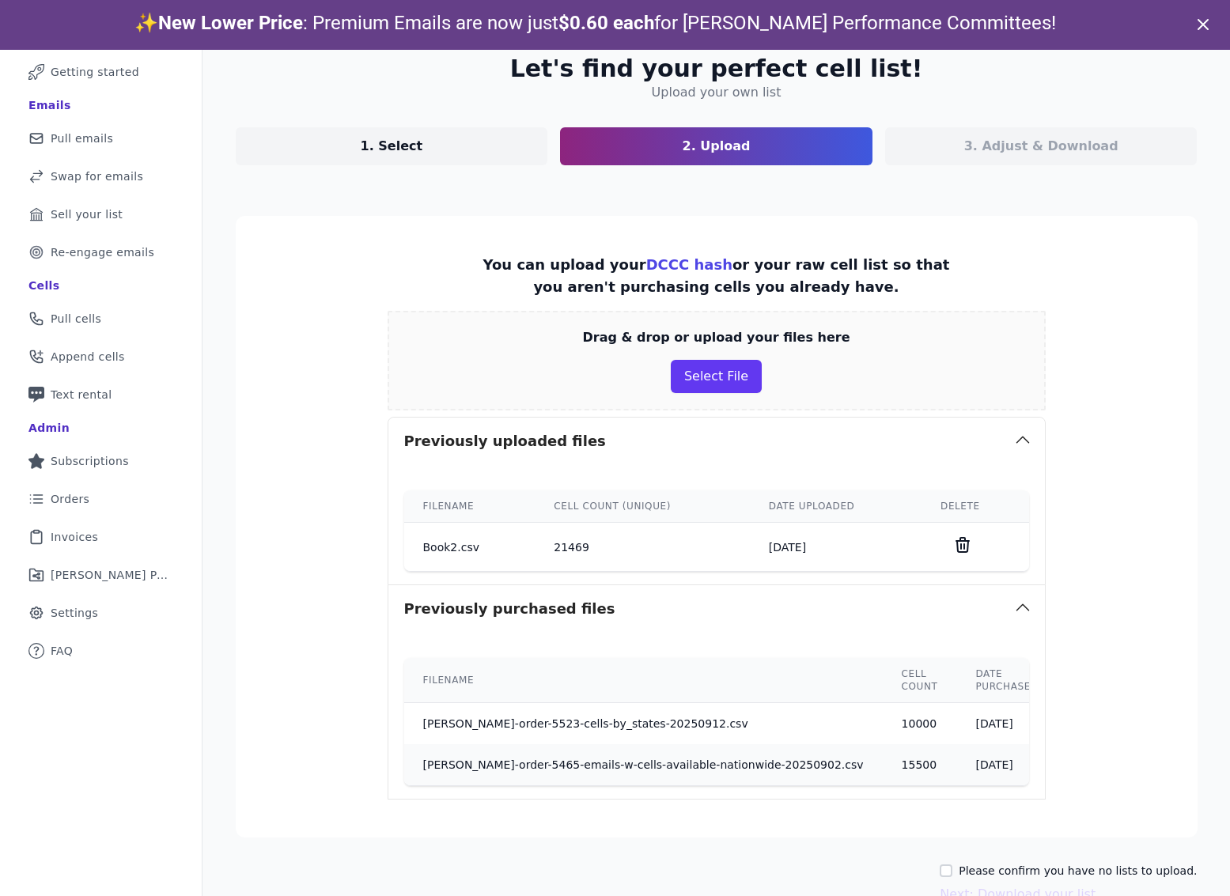
scroll to position [134, 0]
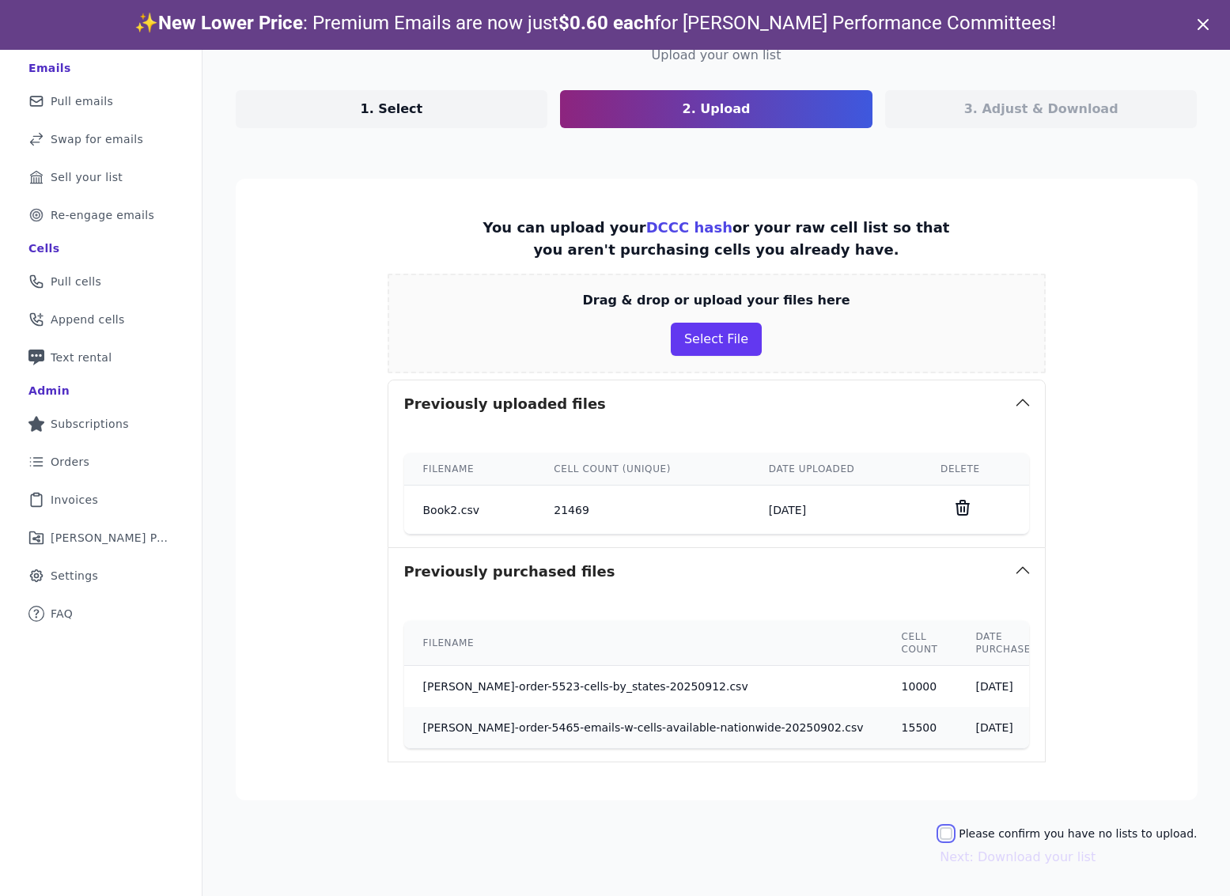
click at [952, 834] on input "Please confirm you have no lists to upload." at bounding box center [945, 833] width 13 height 13
checkbox input "true"
click at [1012, 856] on button "Next: Download your list" at bounding box center [1017, 857] width 156 height 19
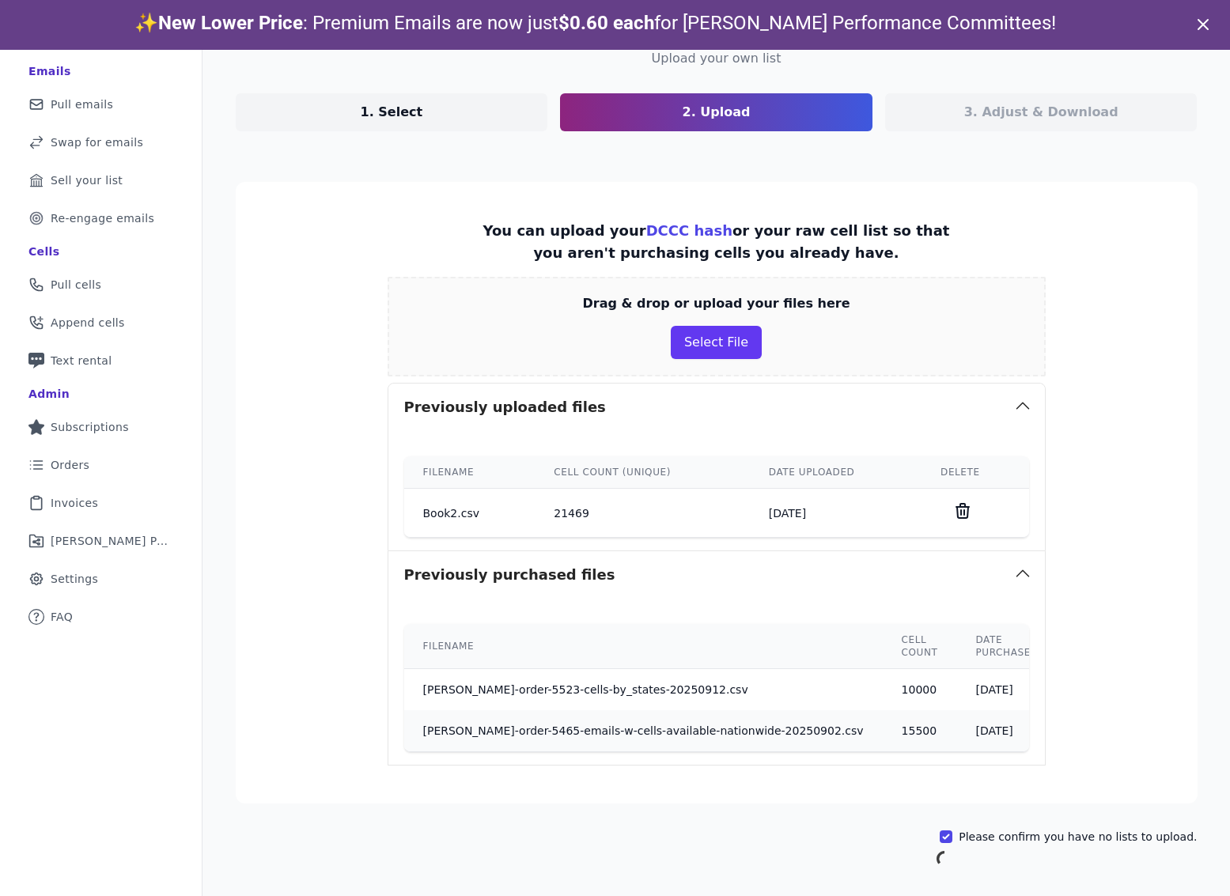
scroll to position [77, 0]
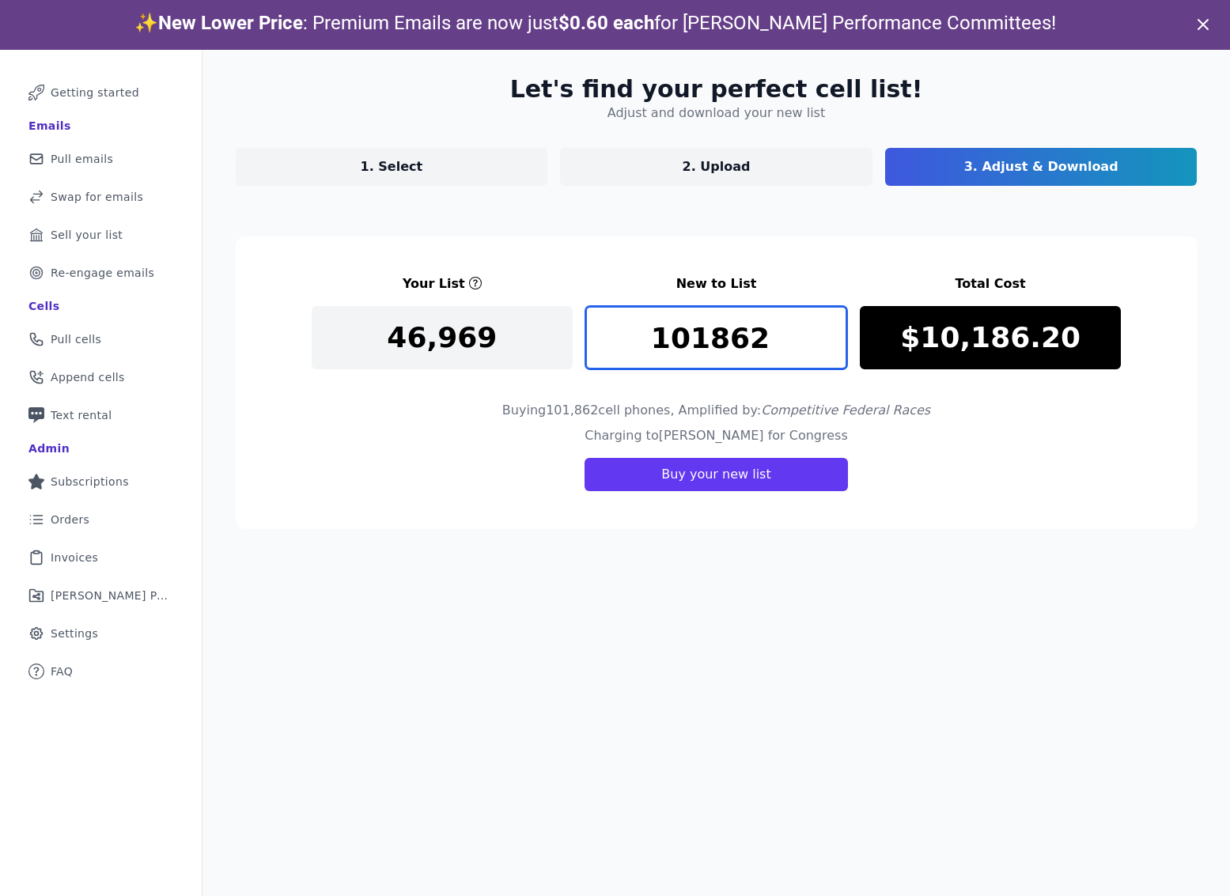
drag, startPoint x: 760, startPoint y: 337, endPoint x: 638, endPoint y: 337, distance: 121.8
click at [638, 337] on input "101862" at bounding box center [716, 337] width 262 height 63
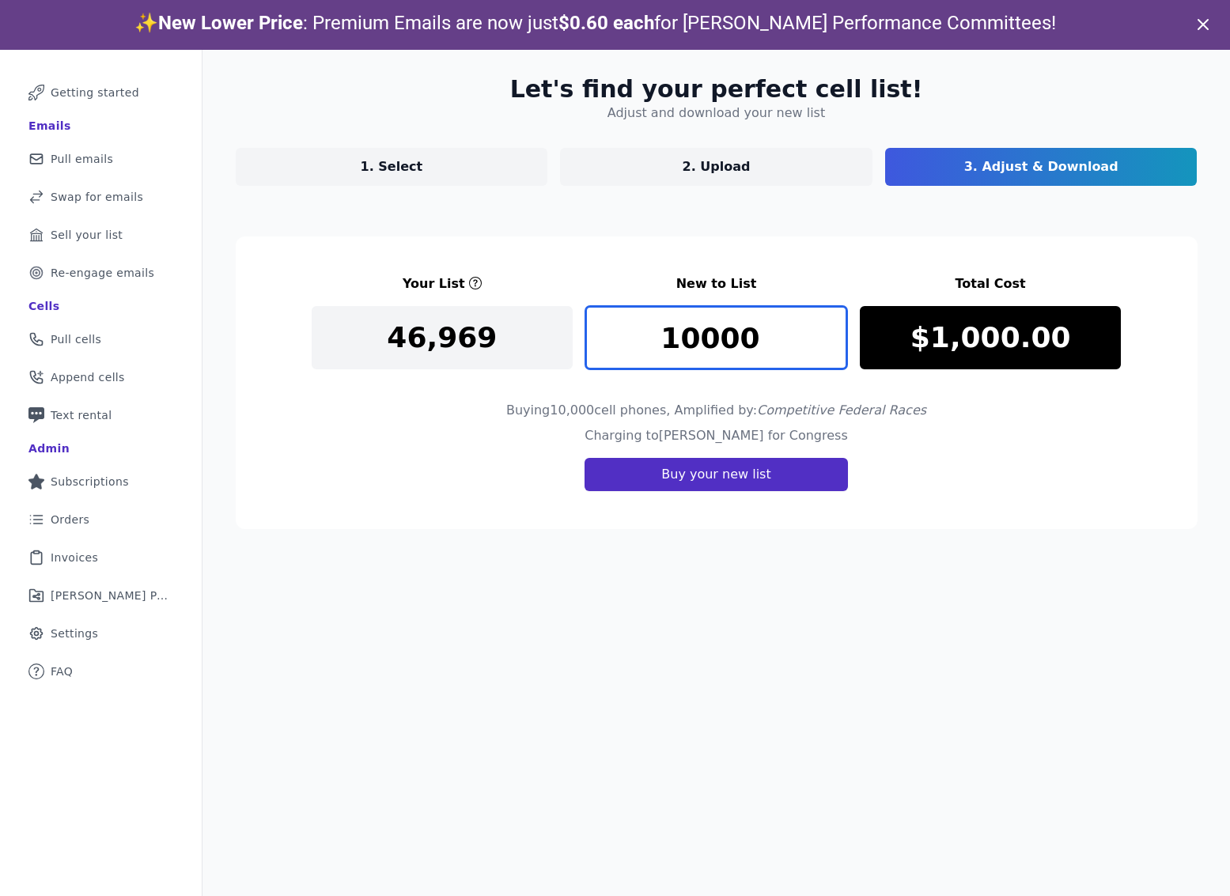
type input "10000"
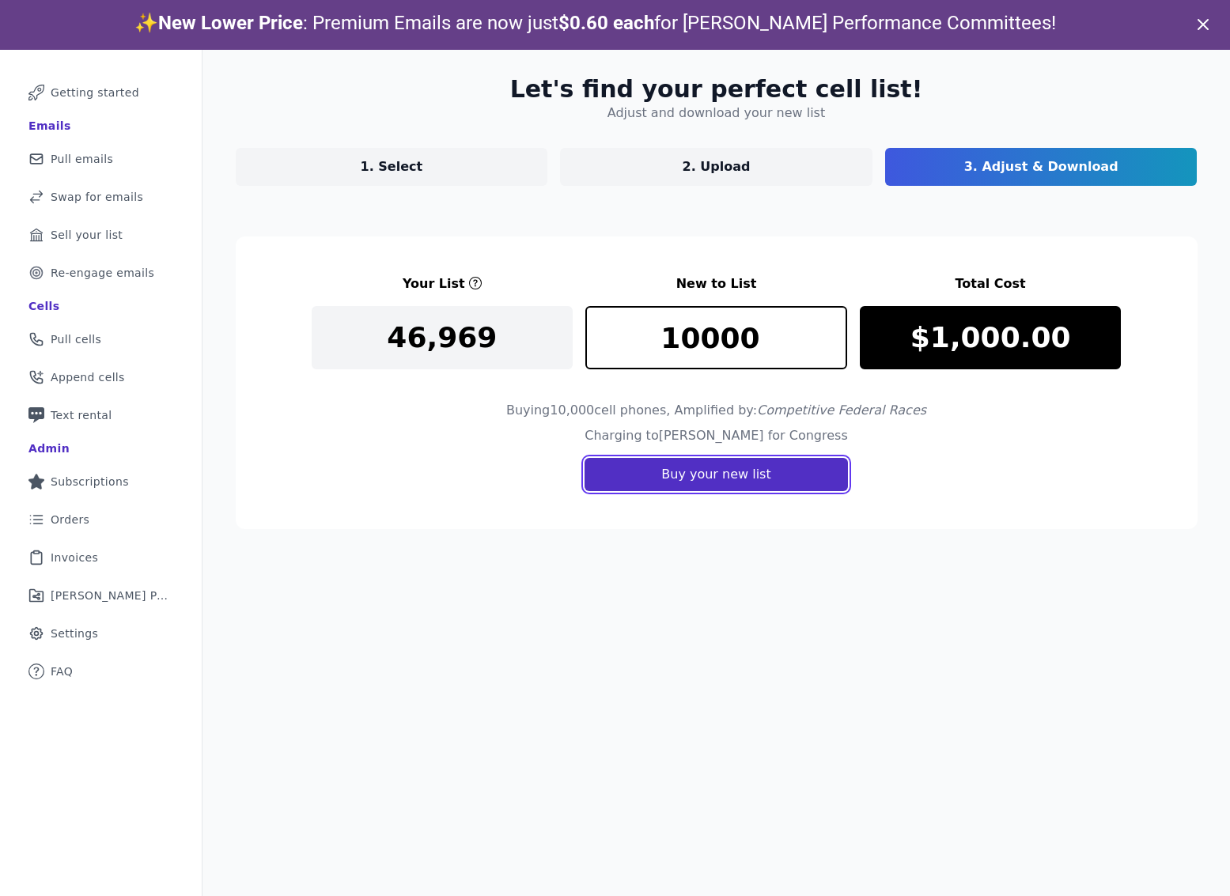
click at [713, 473] on button "Buy your new list" at bounding box center [715, 474] width 263 height 33
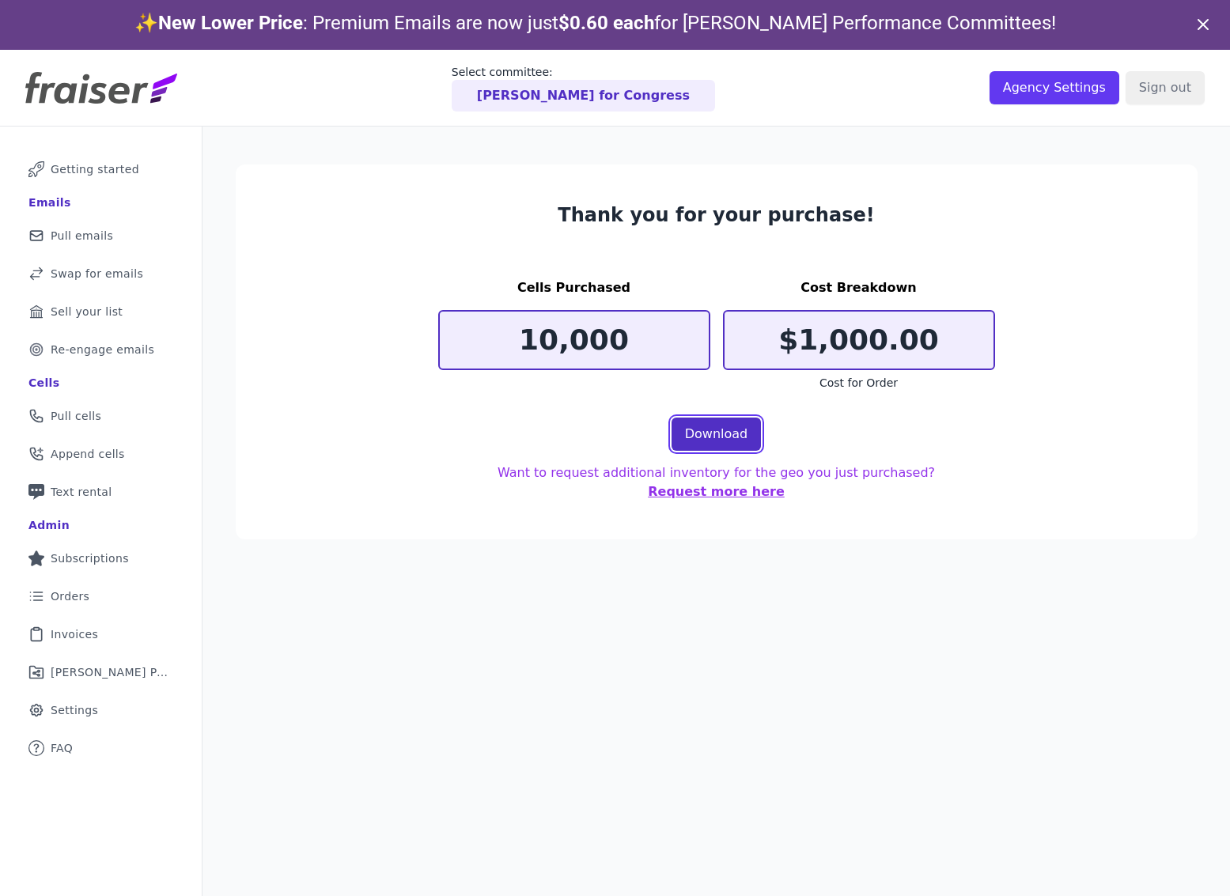
click at [691, 442] on link "Download" at bounding box center [716, 433] width 90 height 33
